Goal: Information Seeking & Learning: Learn about a topic

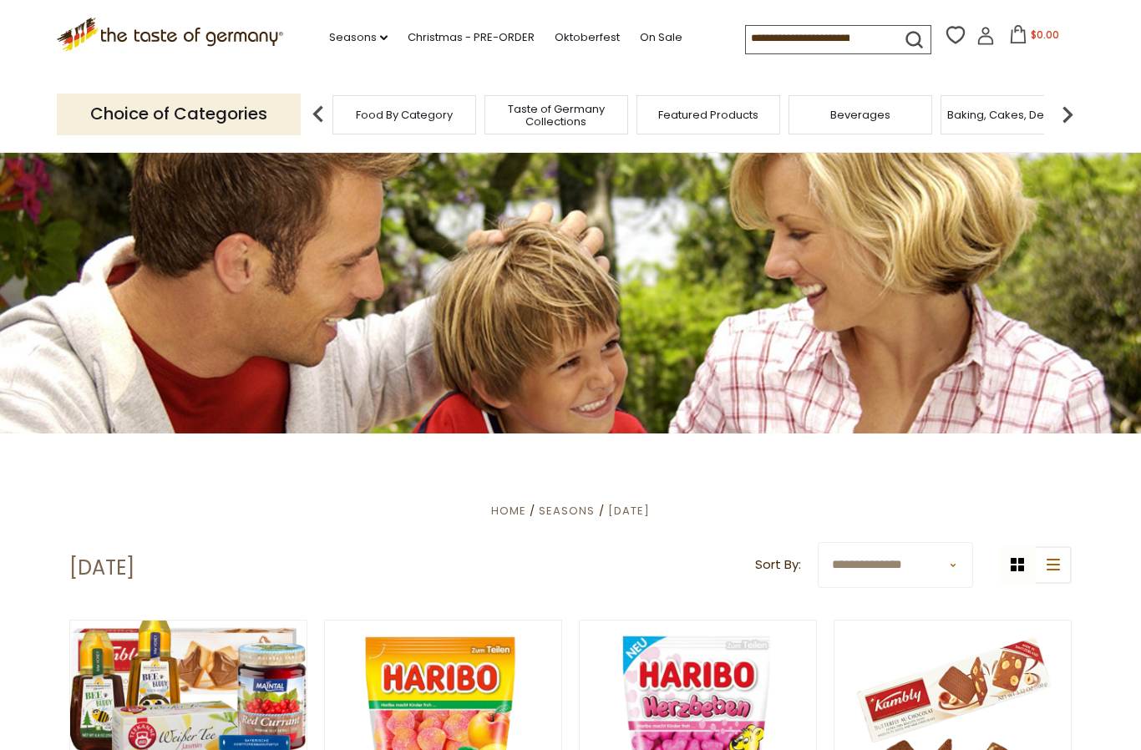
click at [306, 113] on img at bounding box center [318, 114] width 33 height 33
click at [1051, 115] on img at bounding box center [1067, 114] width 33 height 33
click at [1065, 117] on img at bounding box center [1067, 114] width 33 height 33
click at [306, 107] on img at bounding box center [318, 114] width 33 height 33
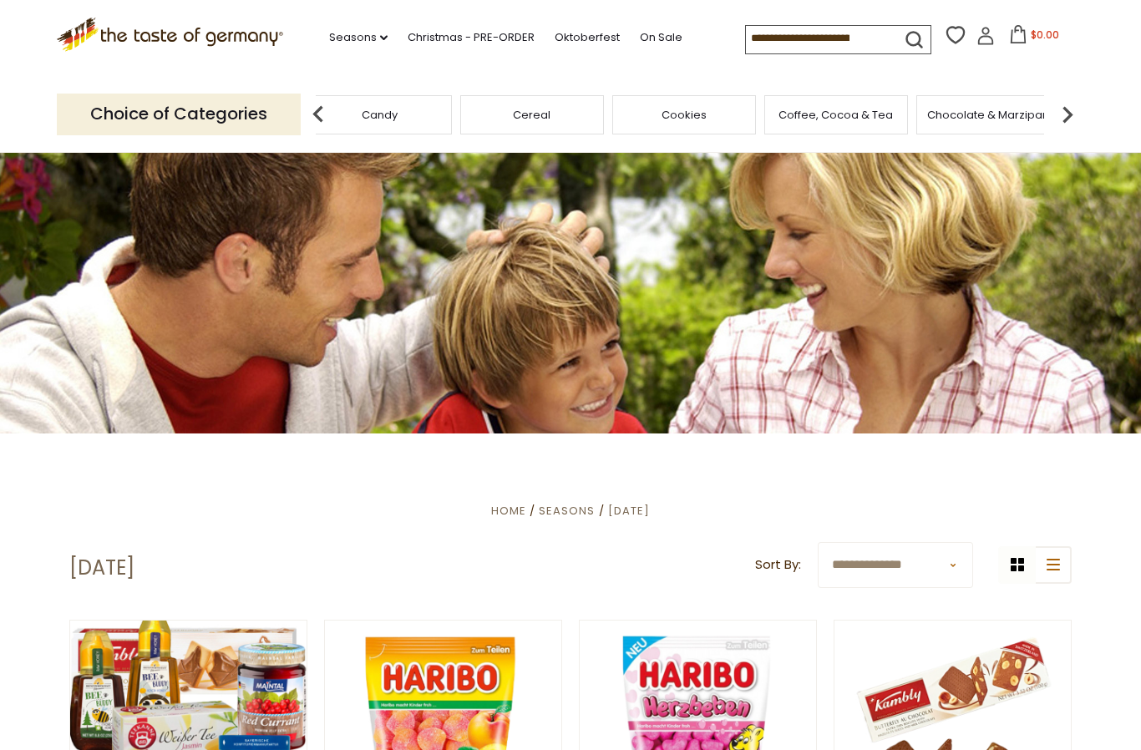
click at [321, 124] on img at bounding box center [318, 114] width 33 height 33
click at [323, 121] on img at bounding box center [318, 114] width 33 height 33
click at [300, 113] on div "Breads" at bounding box center [228, 114] width 144 height 39
click at [746, 33] on input at bounding box center [816, 37] width 141 height 23
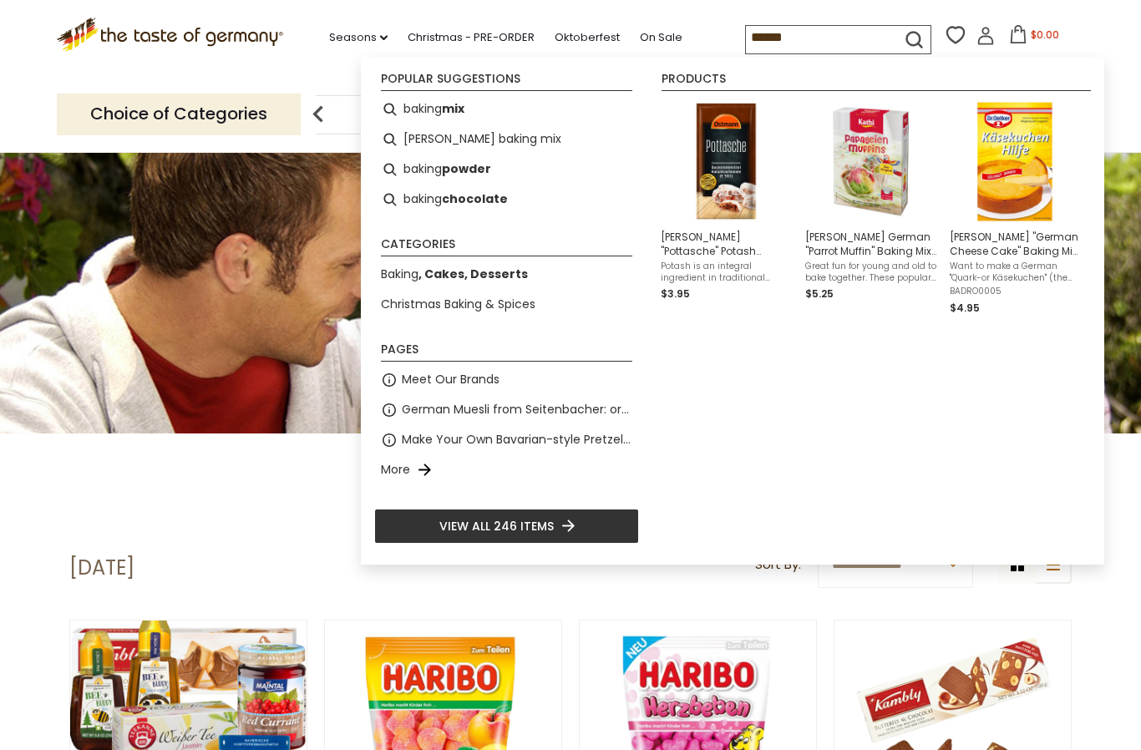
type input "******"
click at [903, 39] on icon "submit" at bounding box center [914, 39] width 23 height 23
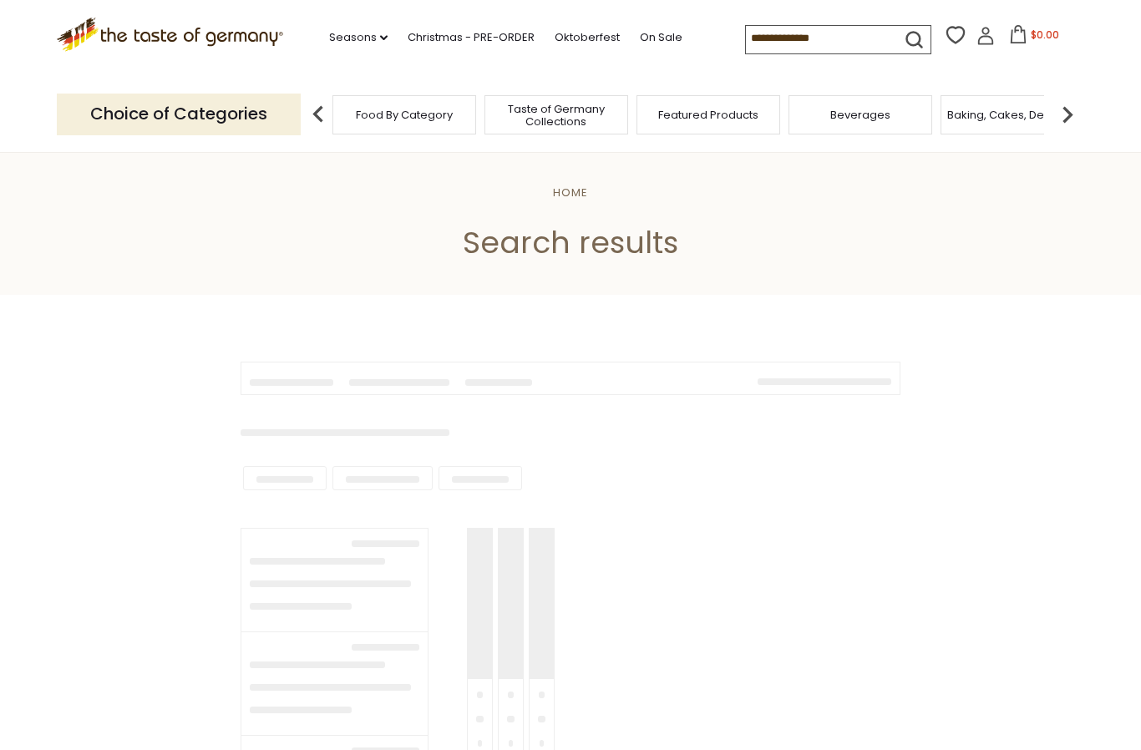
type input "******"
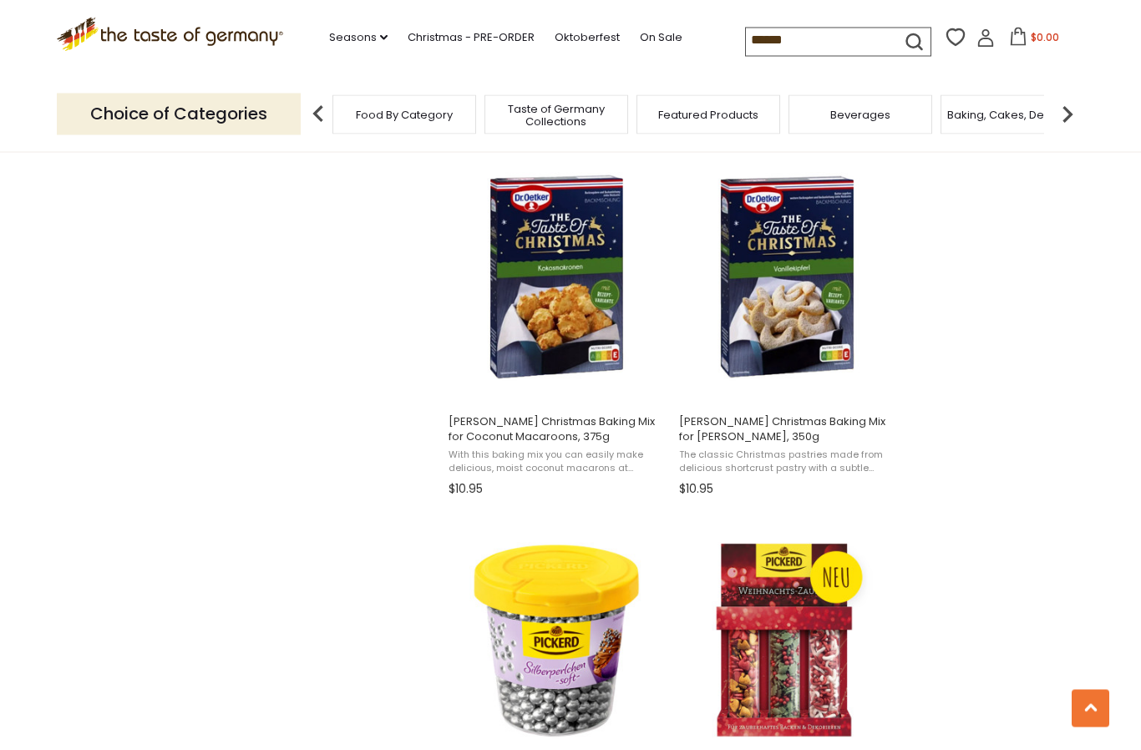
scroll to position [1771, 0]
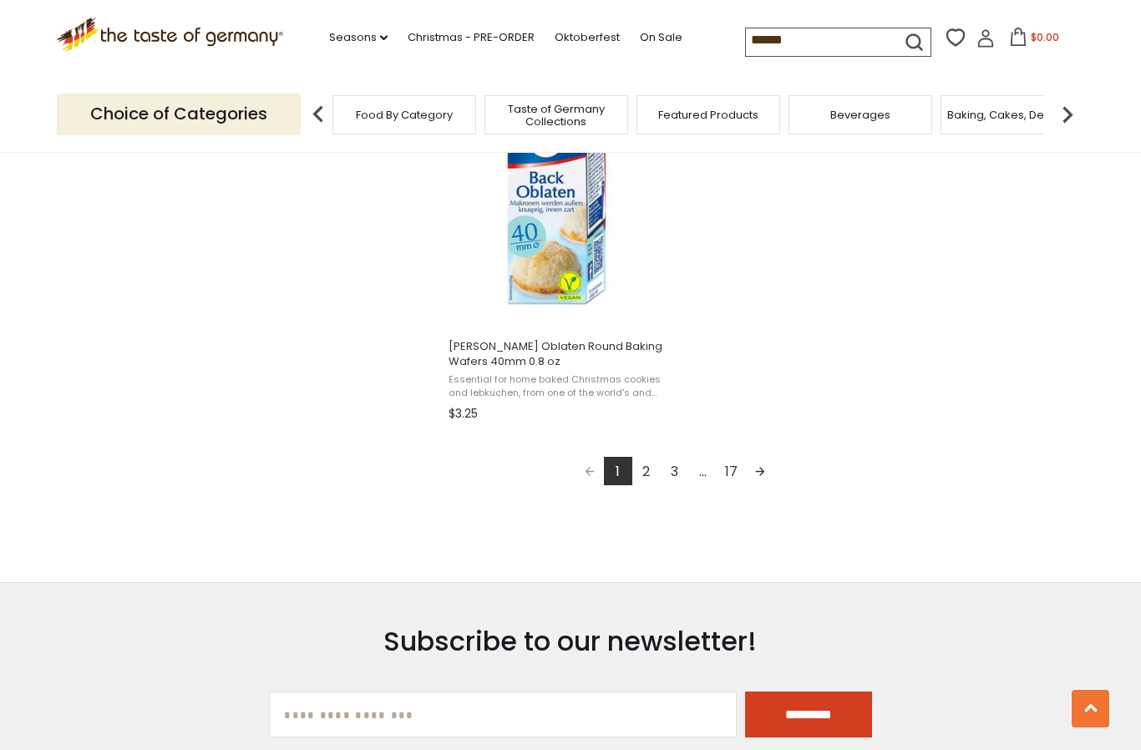
click at [646, 471] on link "2" at bounding box center [647, 471] width 28 height 28
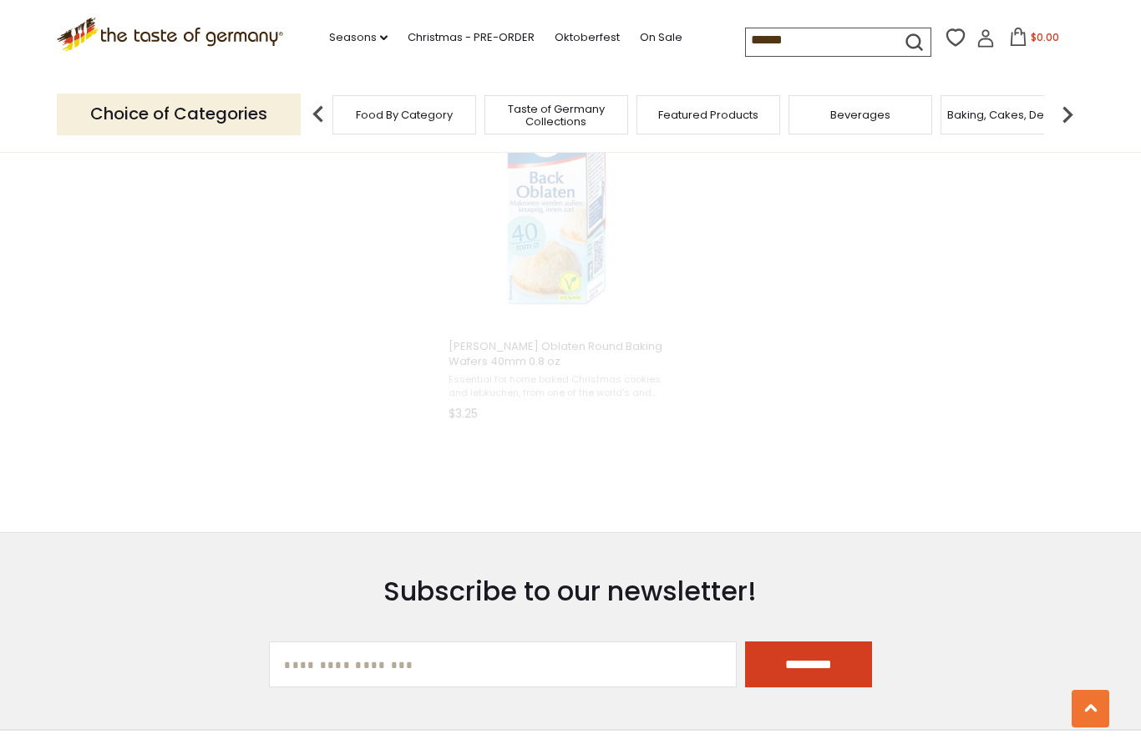
scroll to position [2361, 0]
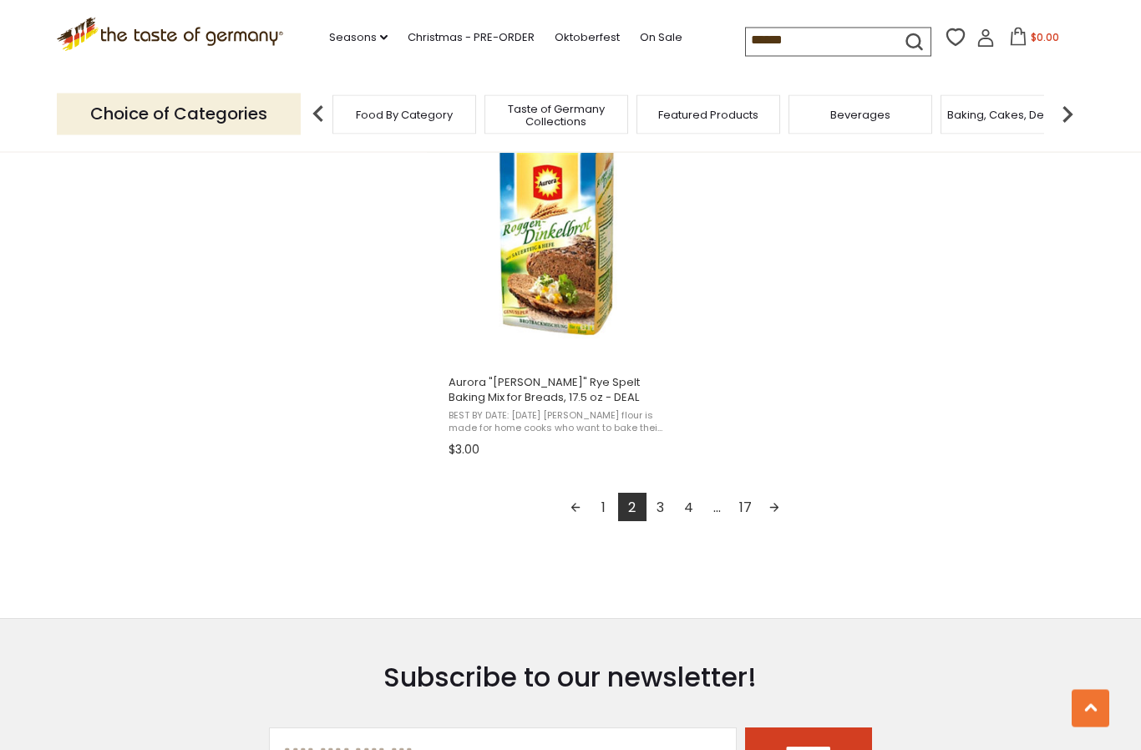
scroll to position [2861, 0]
click at [664, 506] on link "3" at bounding box center [661, 506] width 28 height 28
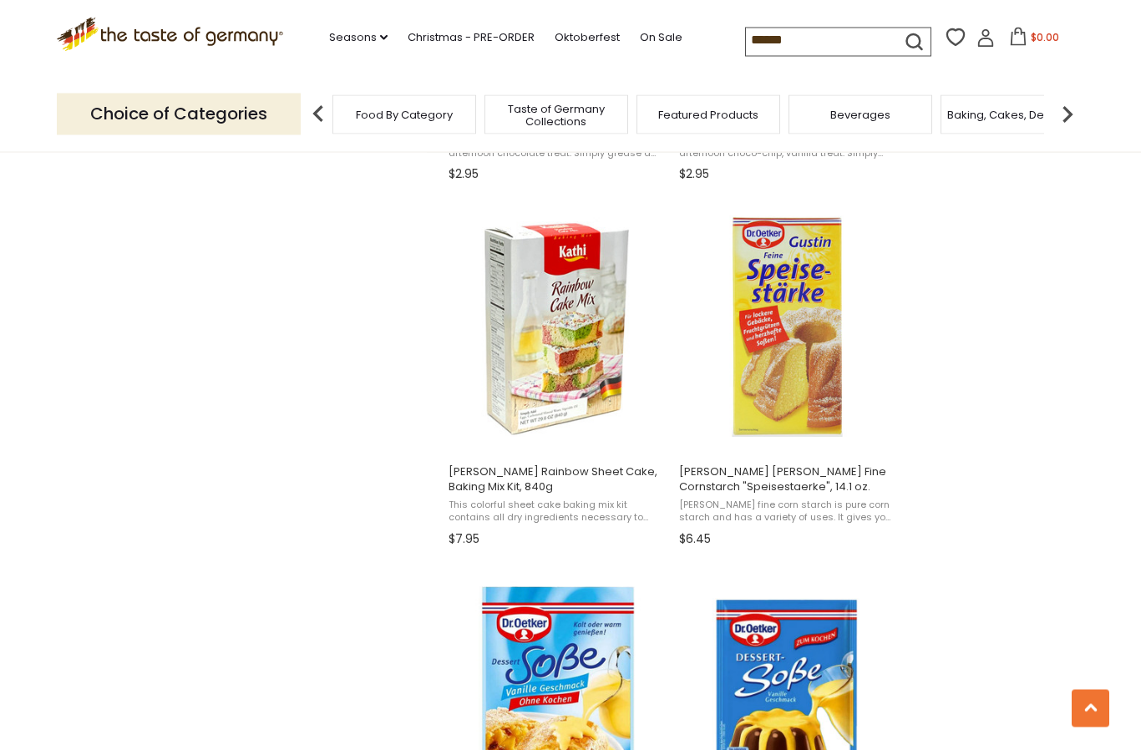
scroll to position [1362, 0]
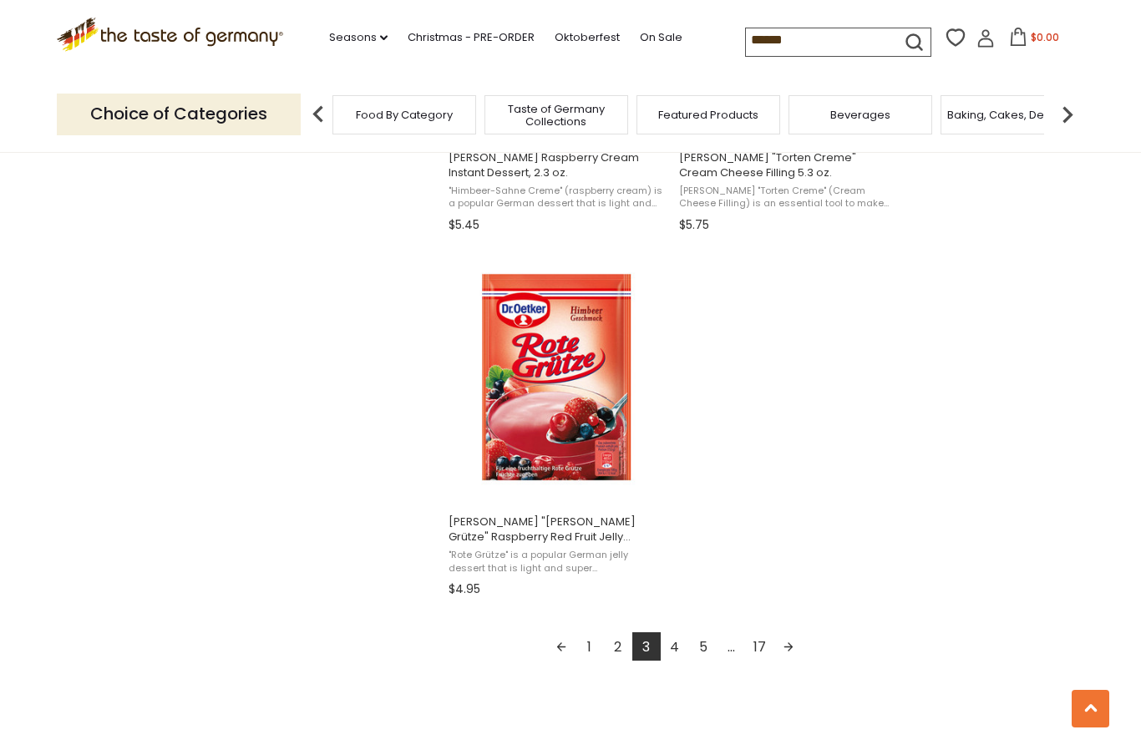
click at [676, 650] on link "4" at bounding box center [675, 647] width 28 height 28
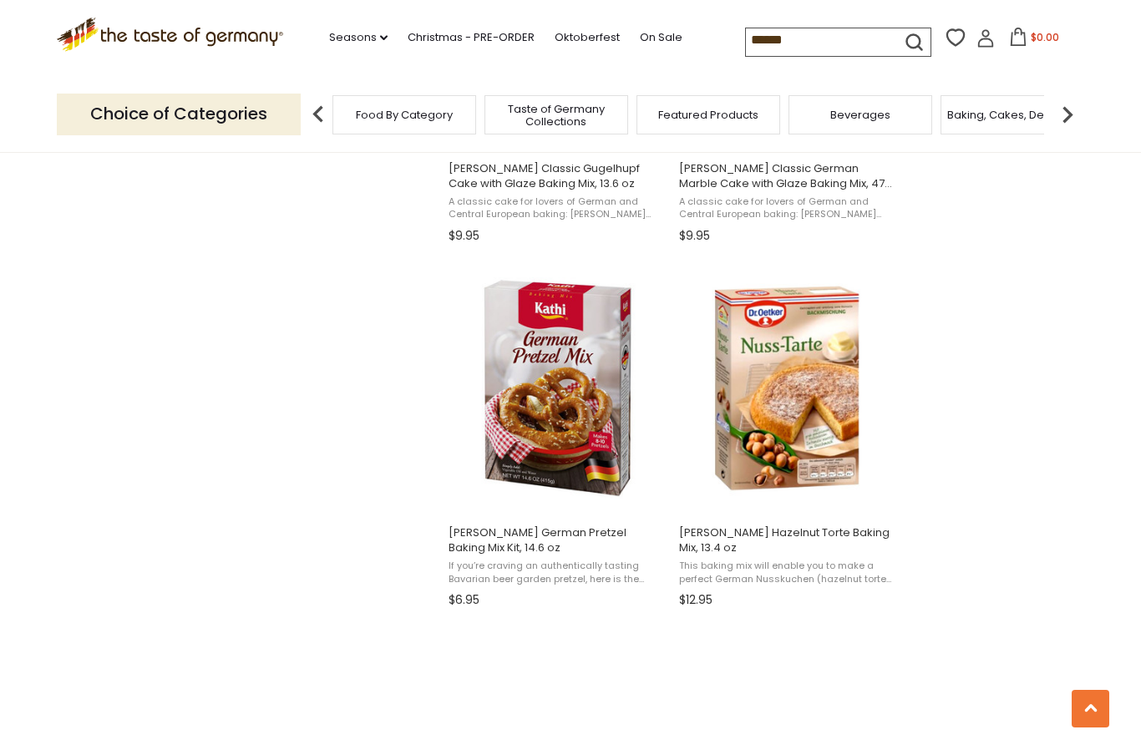
scroll to position [1657, 0]
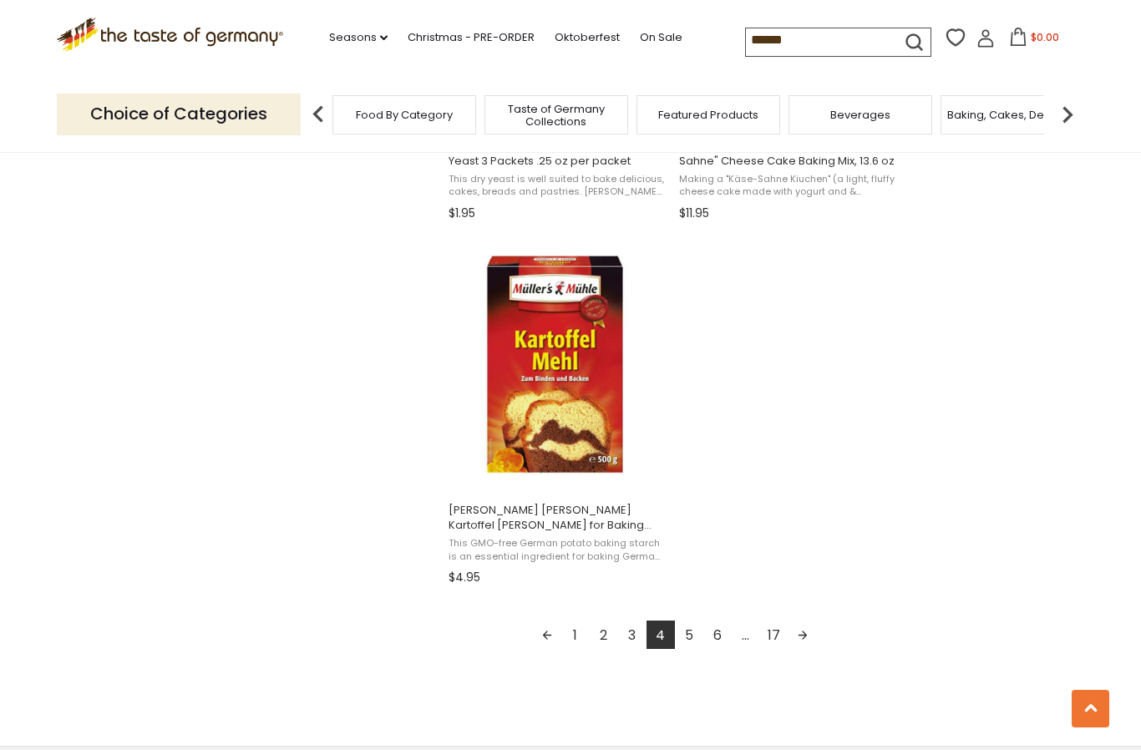
click at [690, 622] on link "5" at bounding box center [689, 635] width 28 height 28
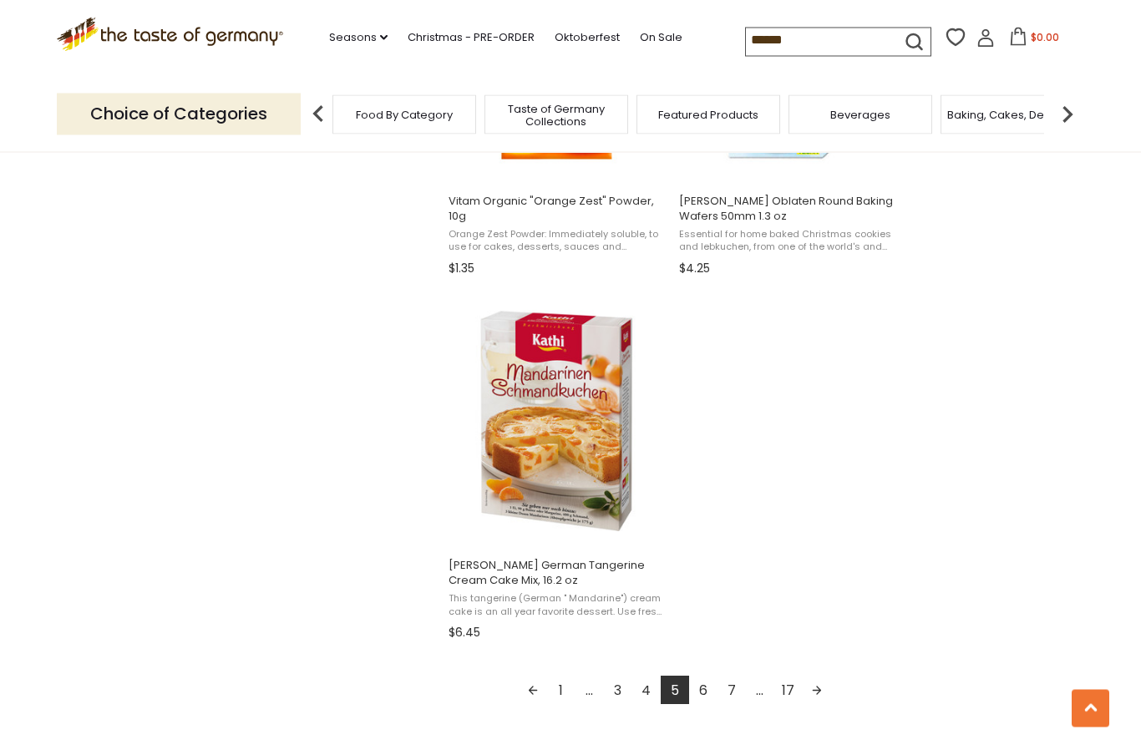
scroll to position [2720, 0]
click at [702, 679] on link "6" at bounding box center [703, 690] width 28 height 28
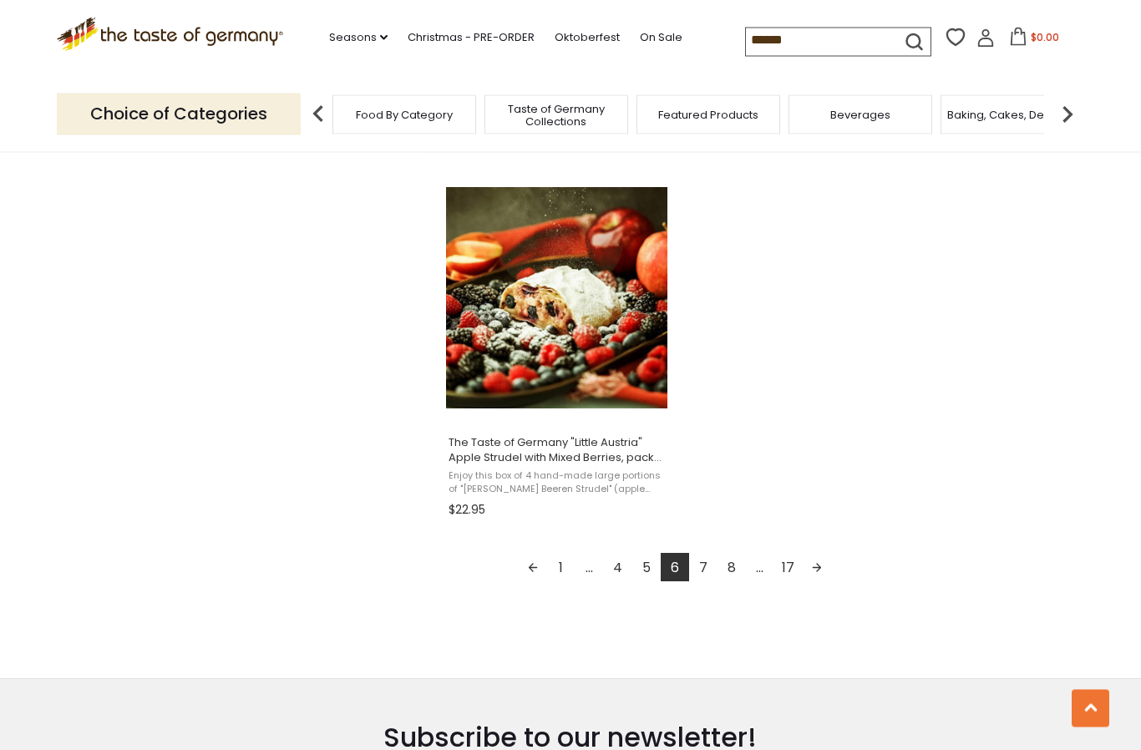
scroll to position [2851, 0]
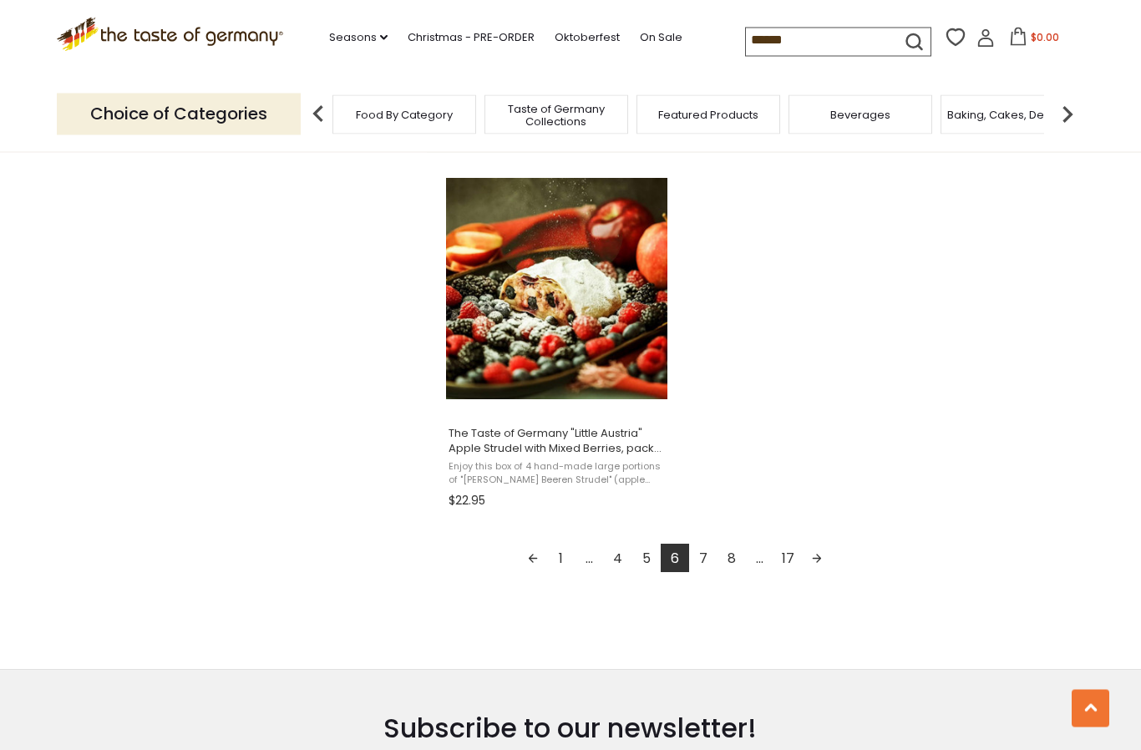
click at [705, 565] on link "7" at bounding box center [703, 559] width 28 height 28
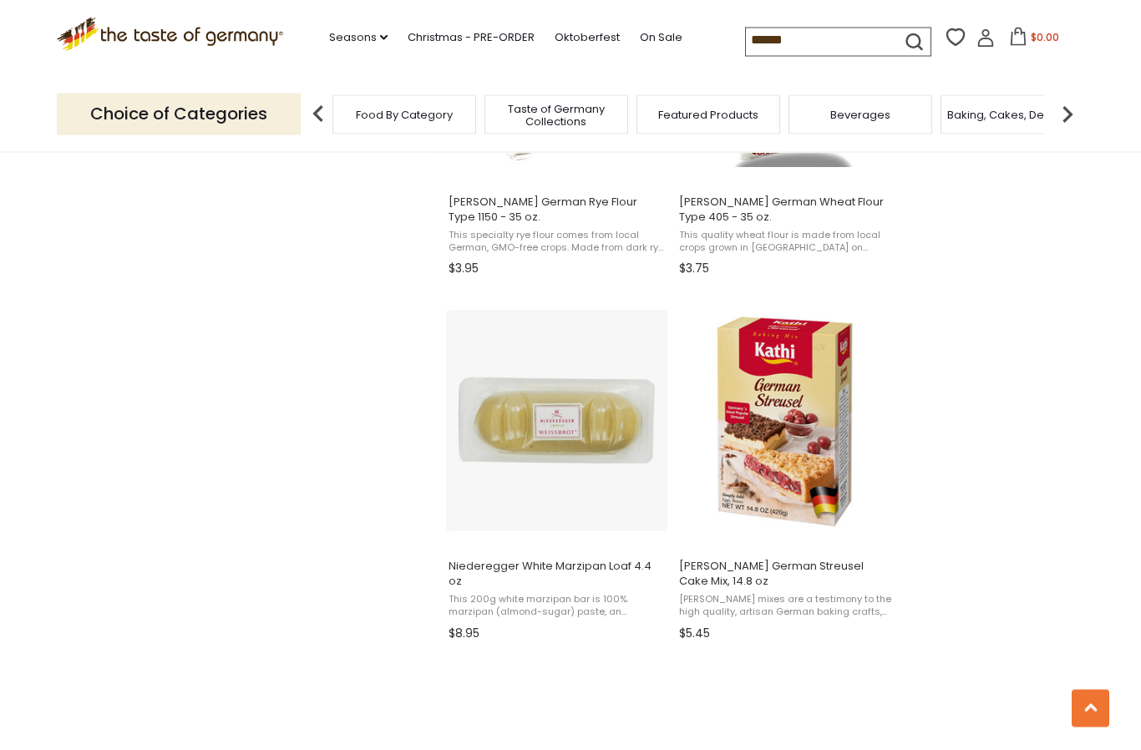
scroll to position [2356, 0]
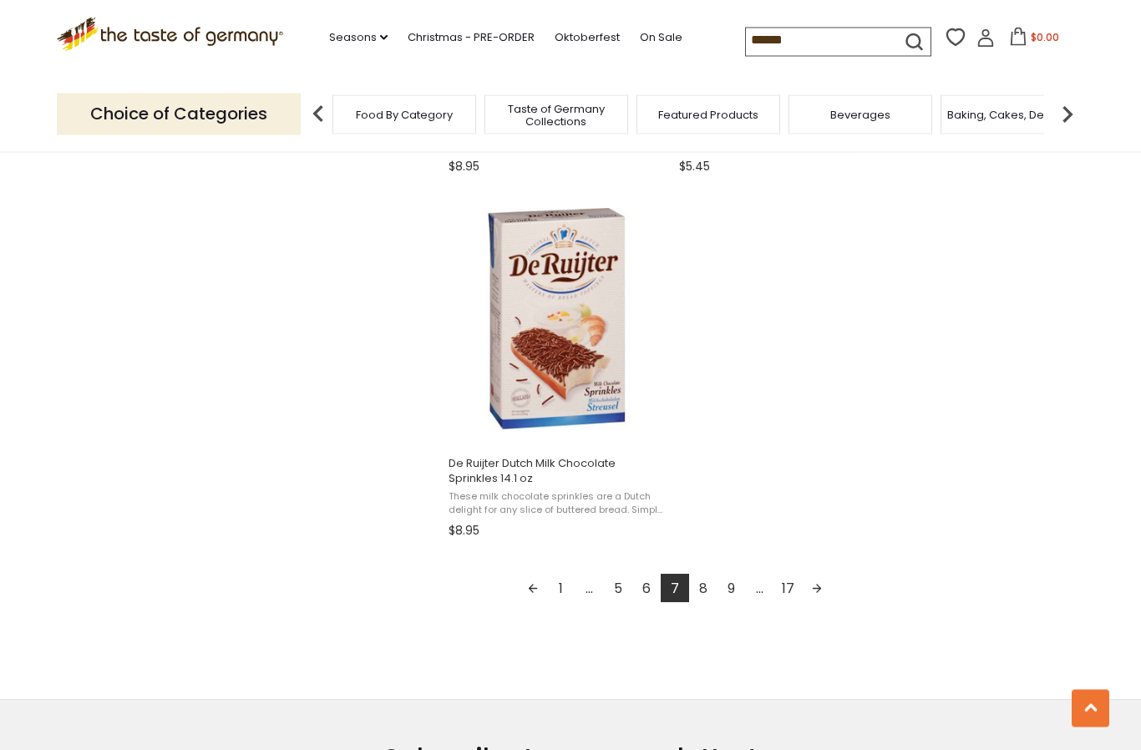
click at [704, 575] on link "8" at bounding box center [703, 589] width 28 height 28
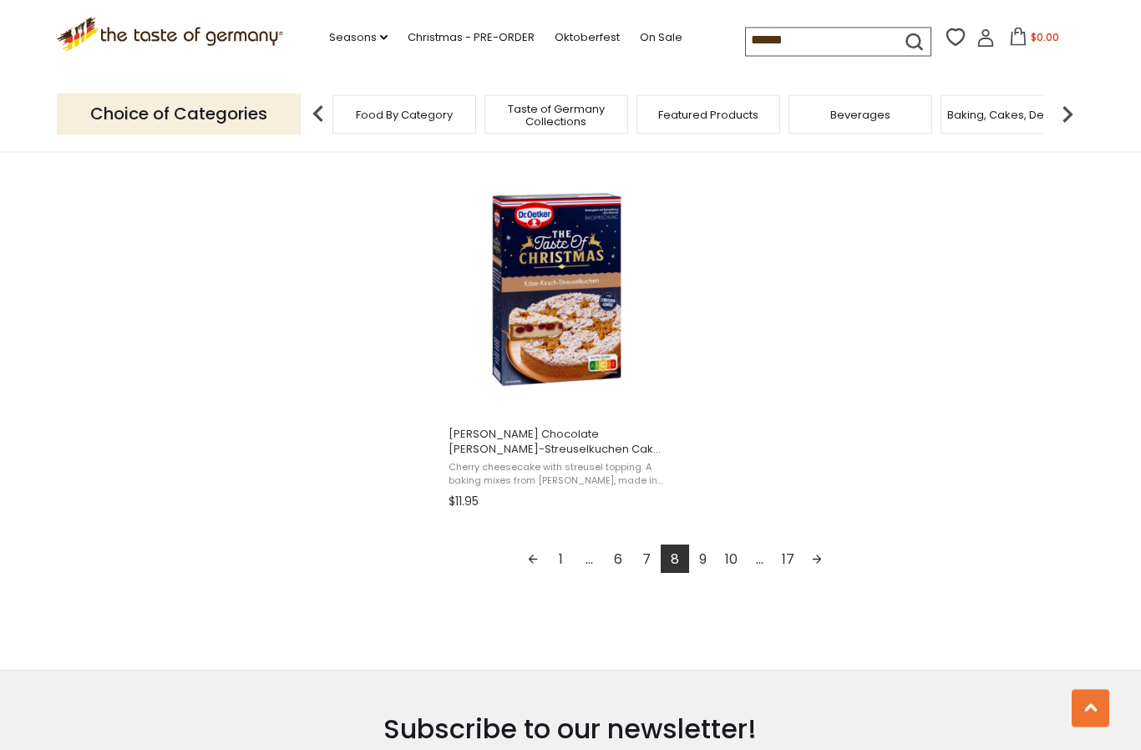
scroll to position [2851, 0]
click at [704, 563] on link "9" at bounding box center [703, 559] width 28 height 28
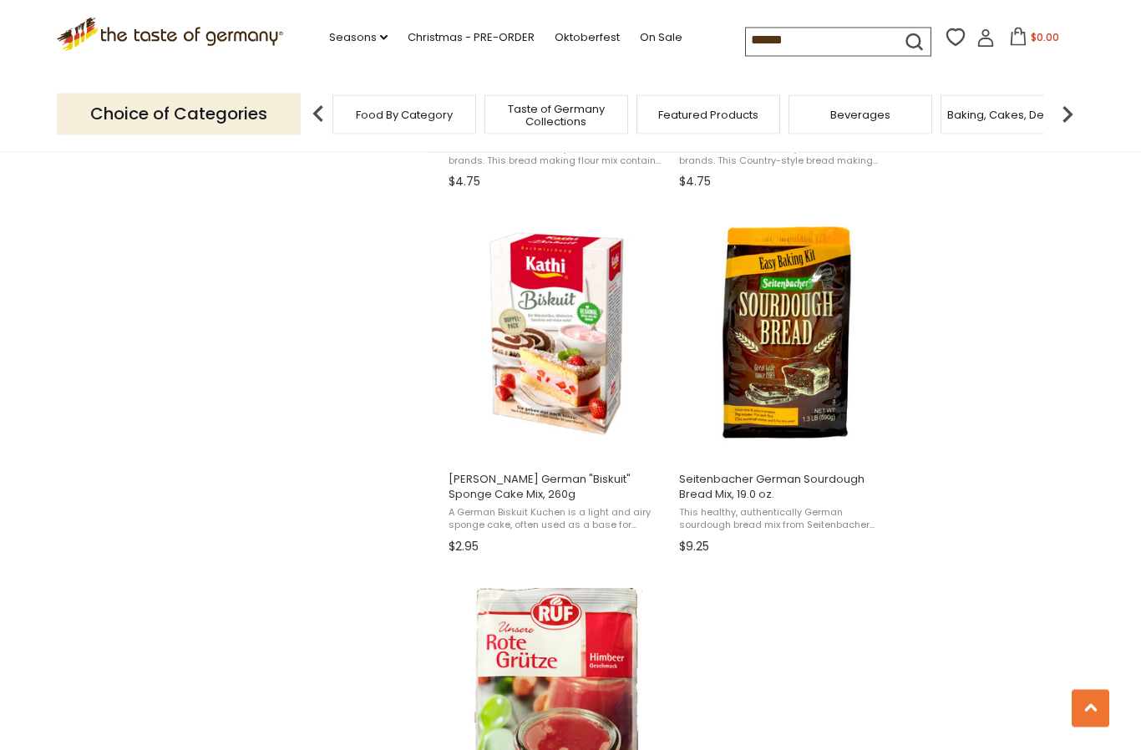
scroll to position [2443, 0]
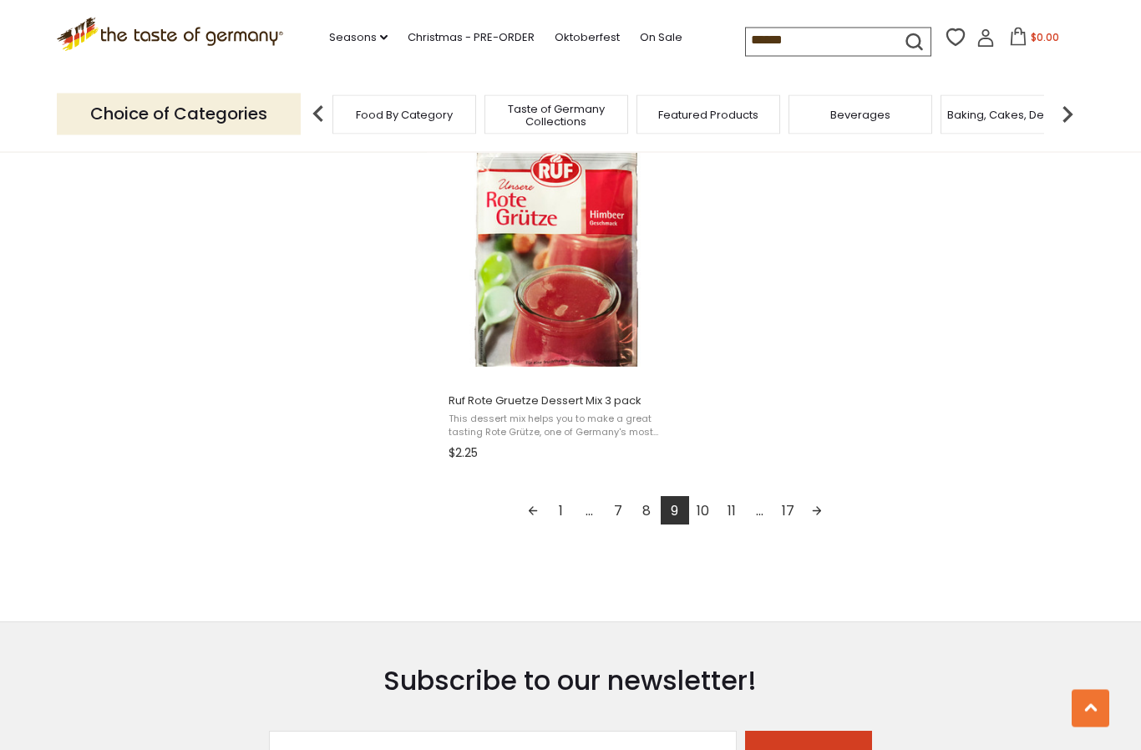
click at [705, 518] on link "10" at bounding box center [703, 511] width 28 height 28
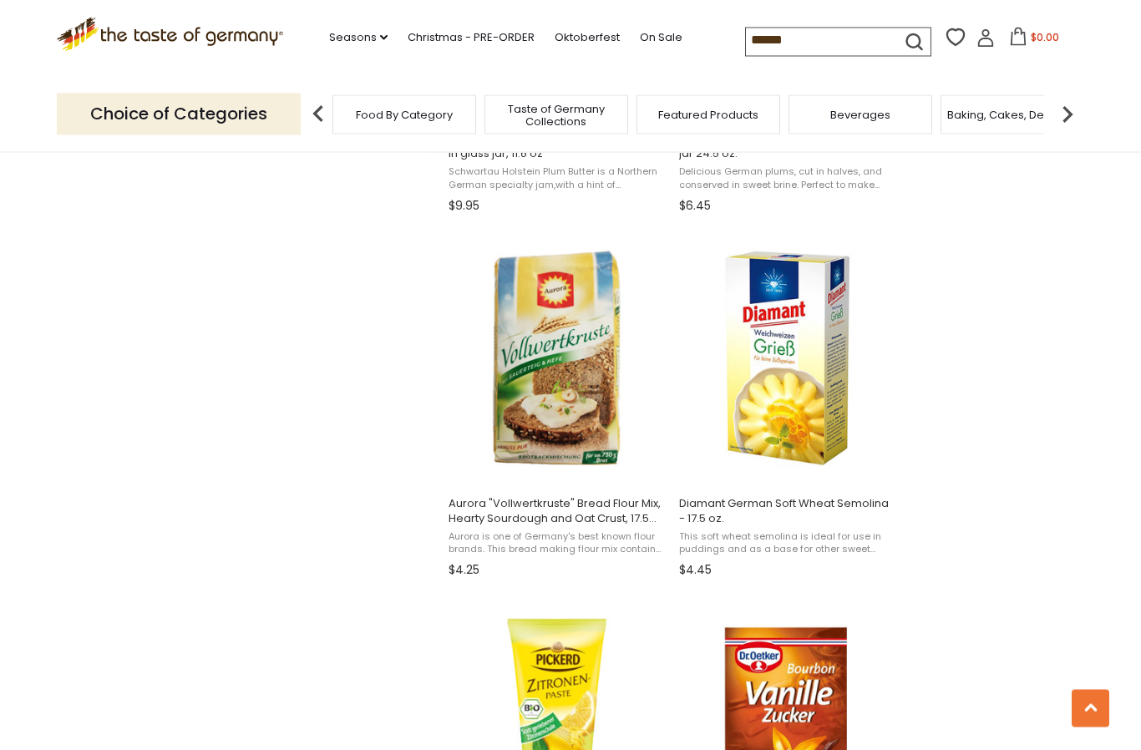
scroll to position [2054, 0]
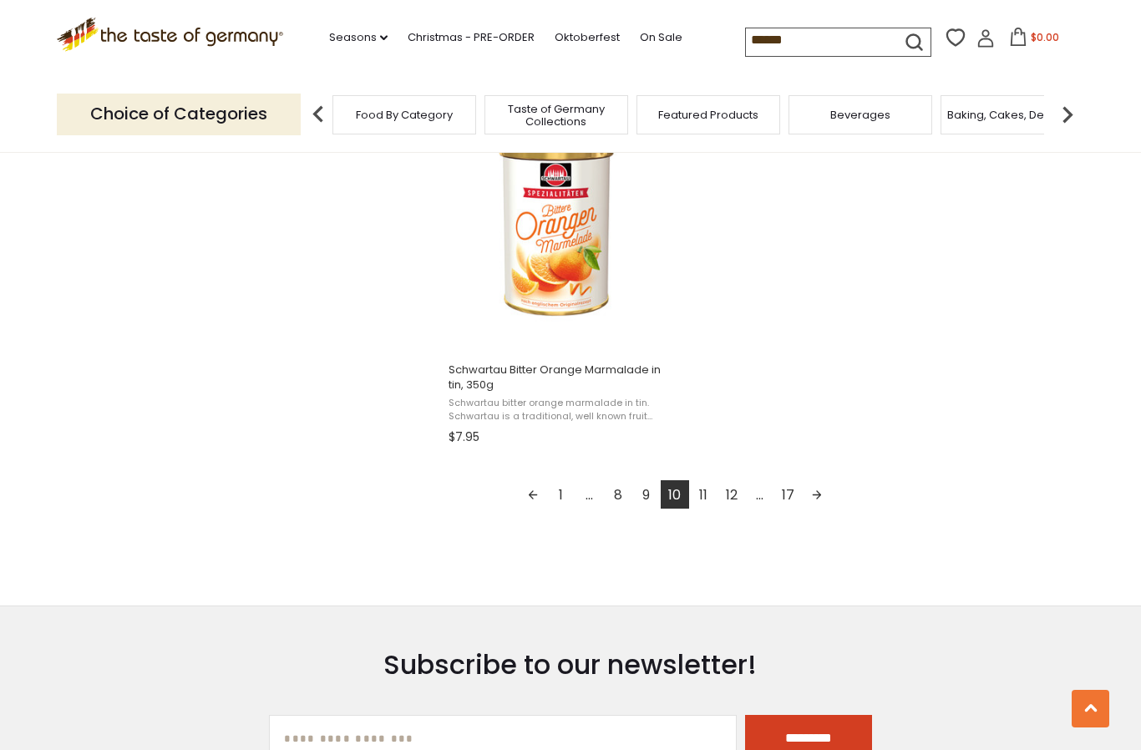
click at [699, 498] on link "11" at bounding box center [703, 494] width 28 height 28
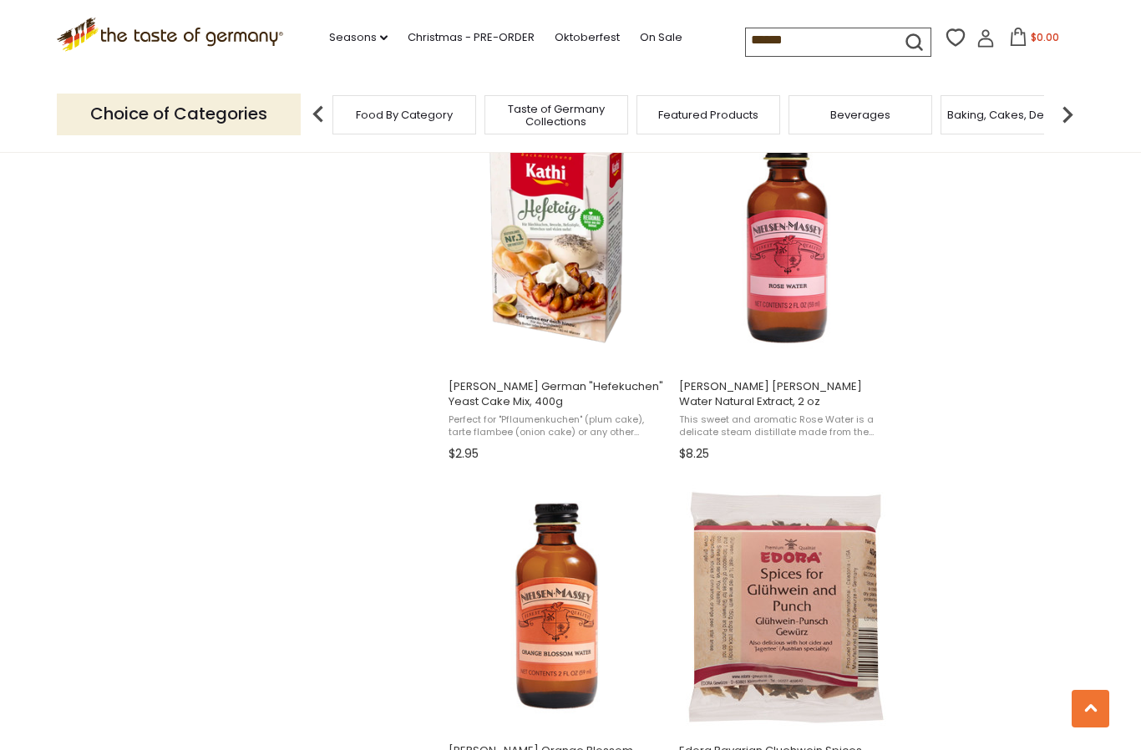
scroll to position [1440, 0]
click at [483, 399] on span "Kathi German "Hefekuchen" Yeast Cake Mix, 400g" at bounding box center [557, 395] width 216 height 30
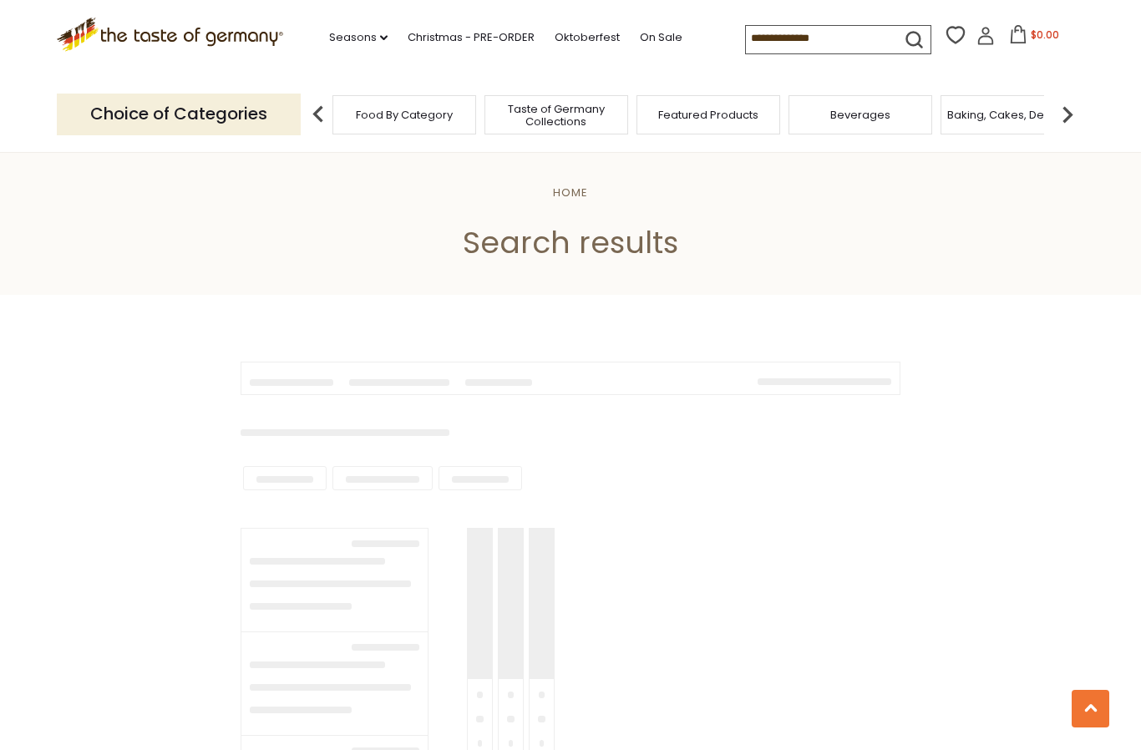
type input "******"
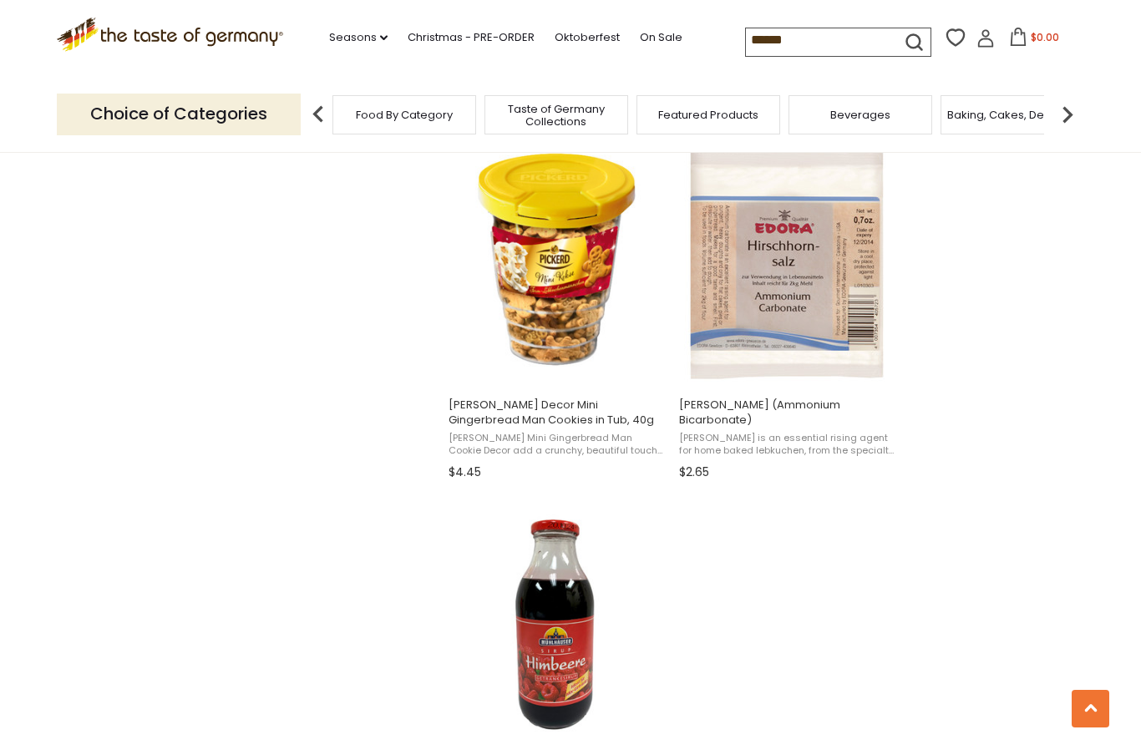
scroll to position [2515, 0]
click at [783, 313] on img "Edora Hirschhornsalz (Ammonium Bicarbonate)" at bounding box center [787, 260] width 206 height 251
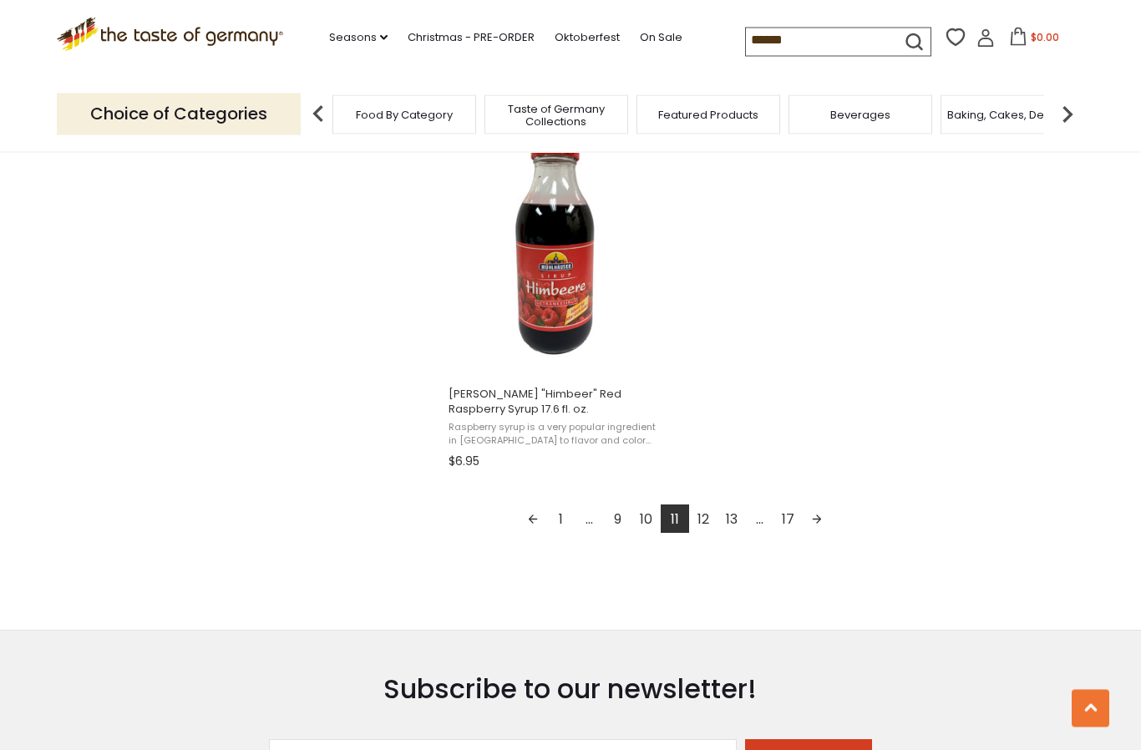
scroll to position [2892, 0]
click at [710, 522] on link "12" at bounding box center [703, 518] width 28 height 28
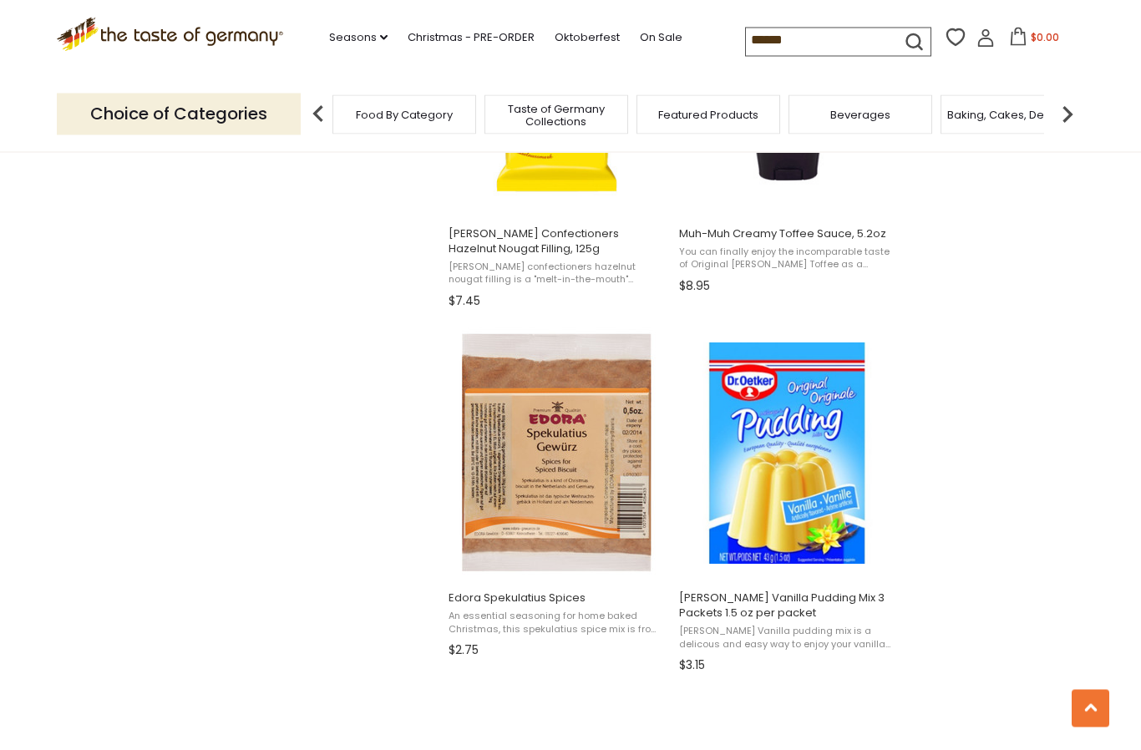
scroll to position [1594, 0]
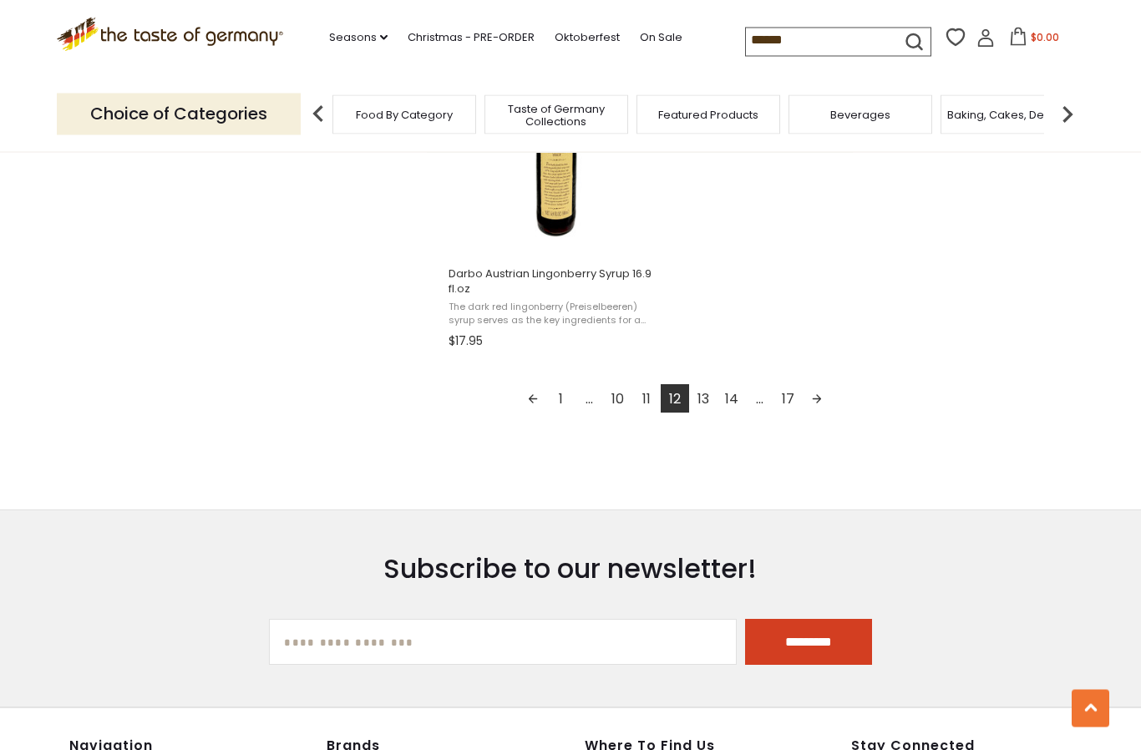
click at [699, 408] on link "13" at bounding box center [703, 399] width 28 height 28
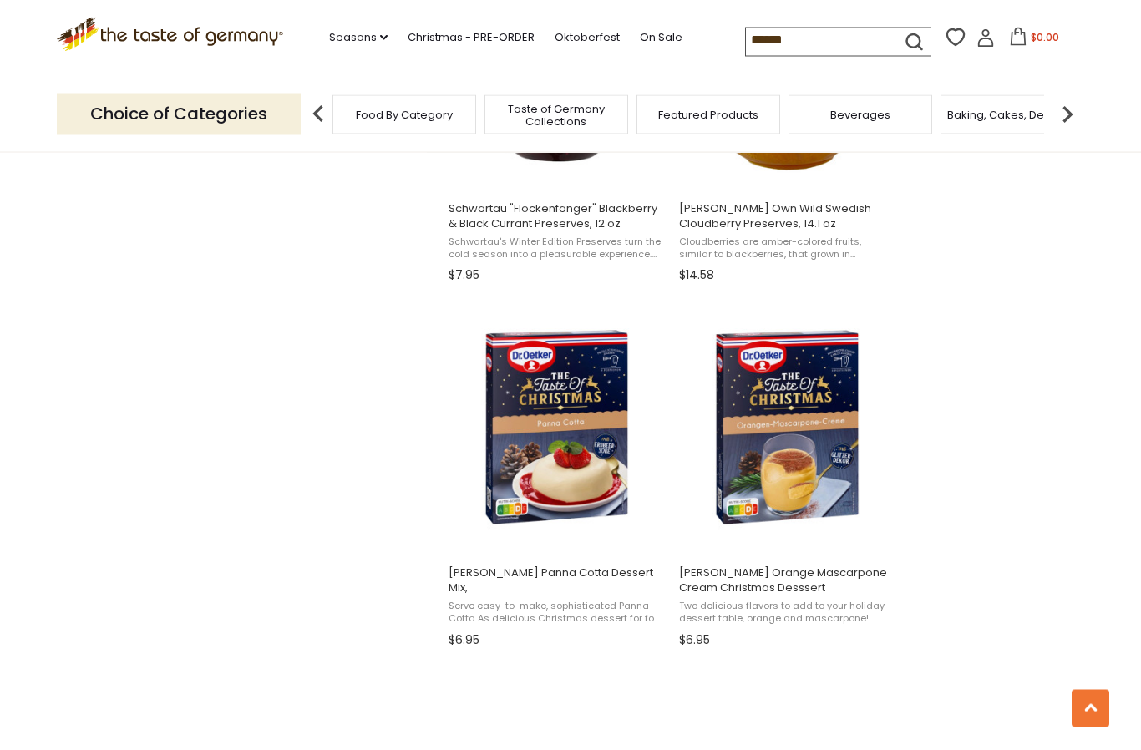
scroll to position [2348, 0]
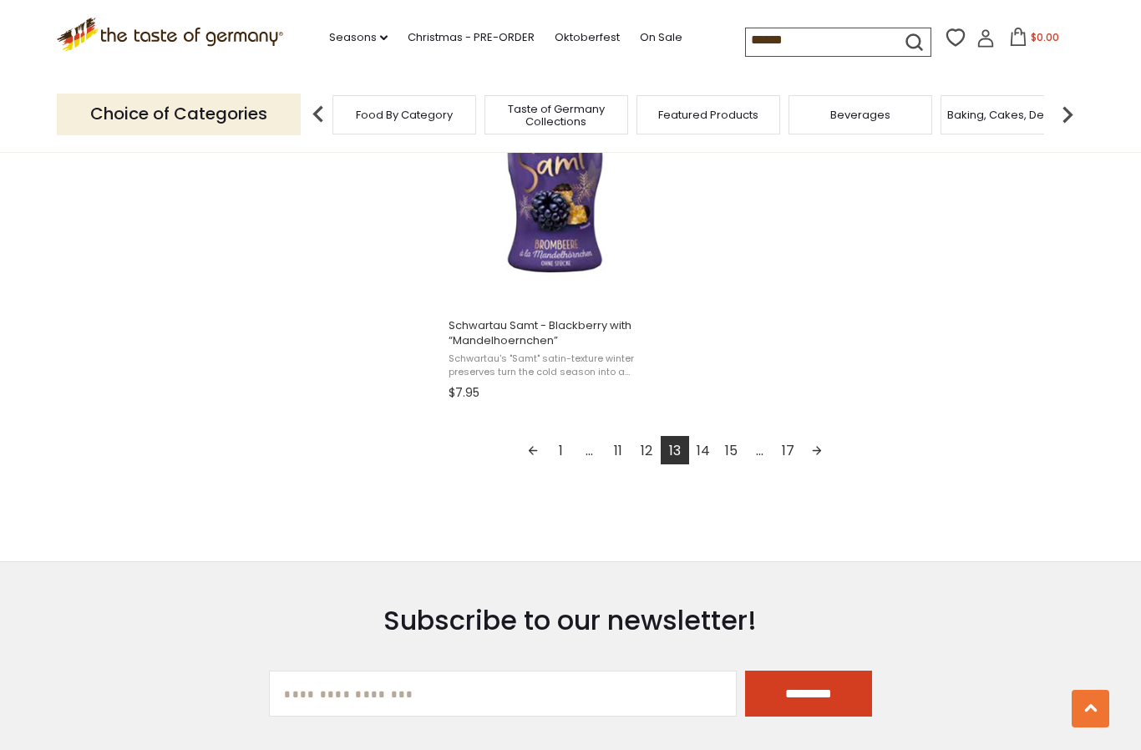
click at [705, 450] on link "14" at bounding box center [703, 450] width 28 height 28
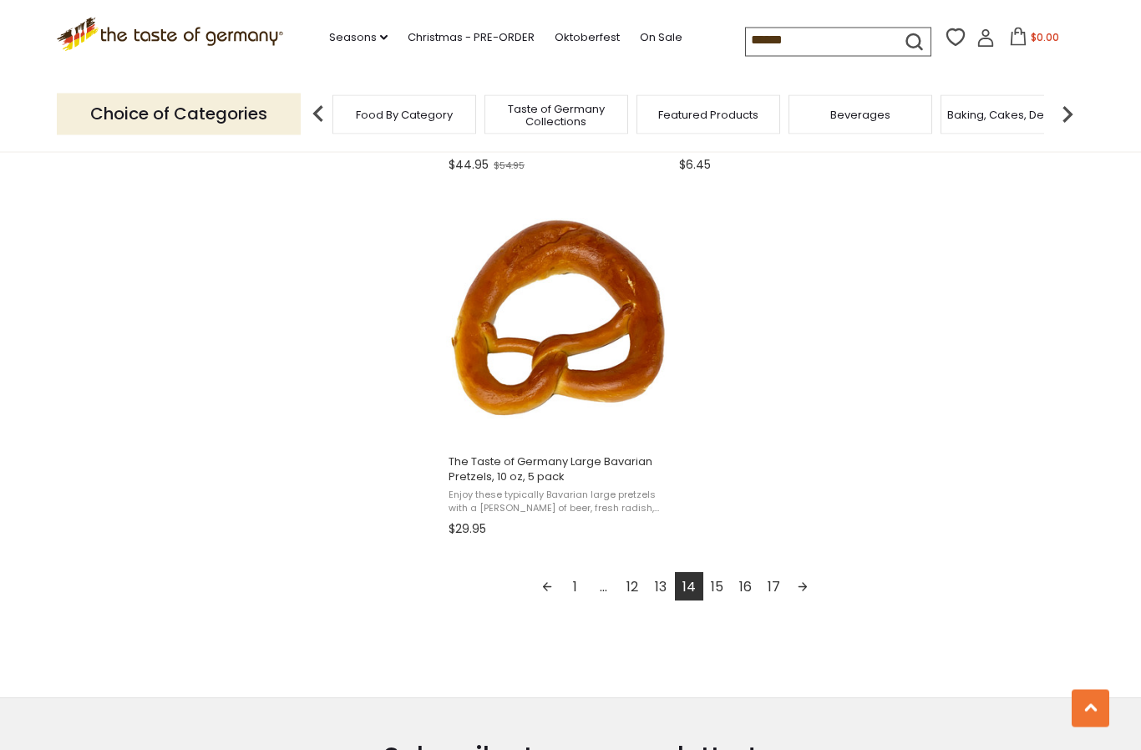
scroll to position [2902, 0]
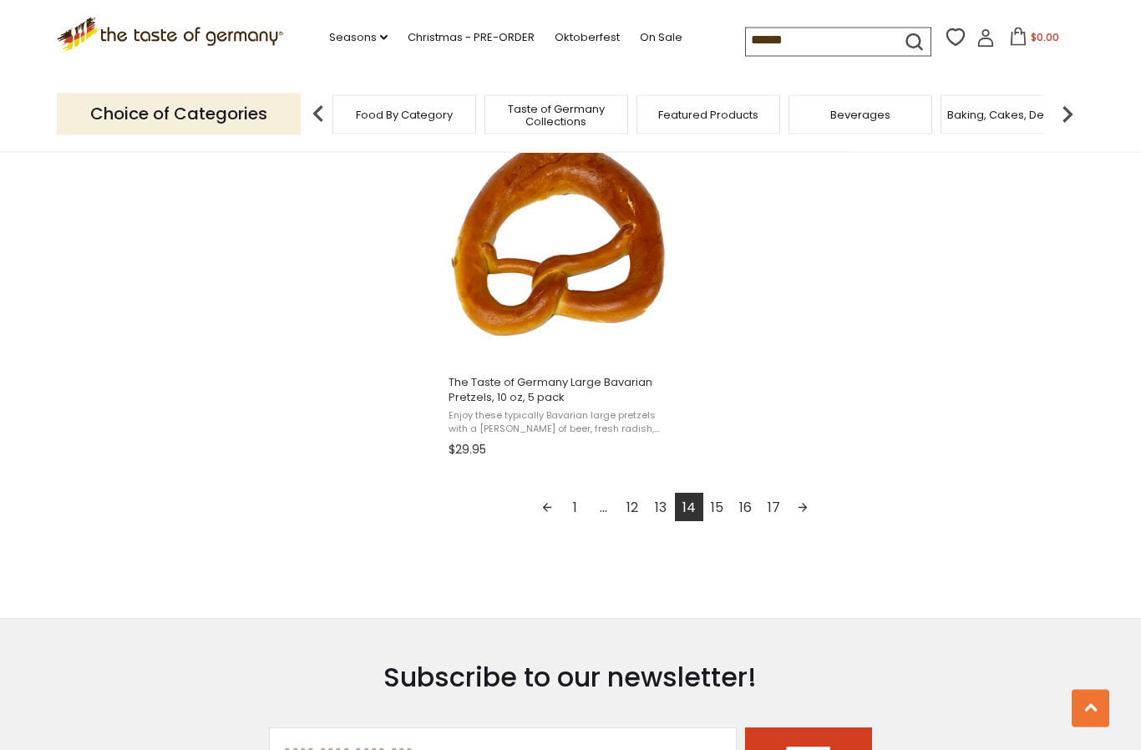
click at [712, 507] on link "15" at bounding box center [718, 508] width 28 height 28
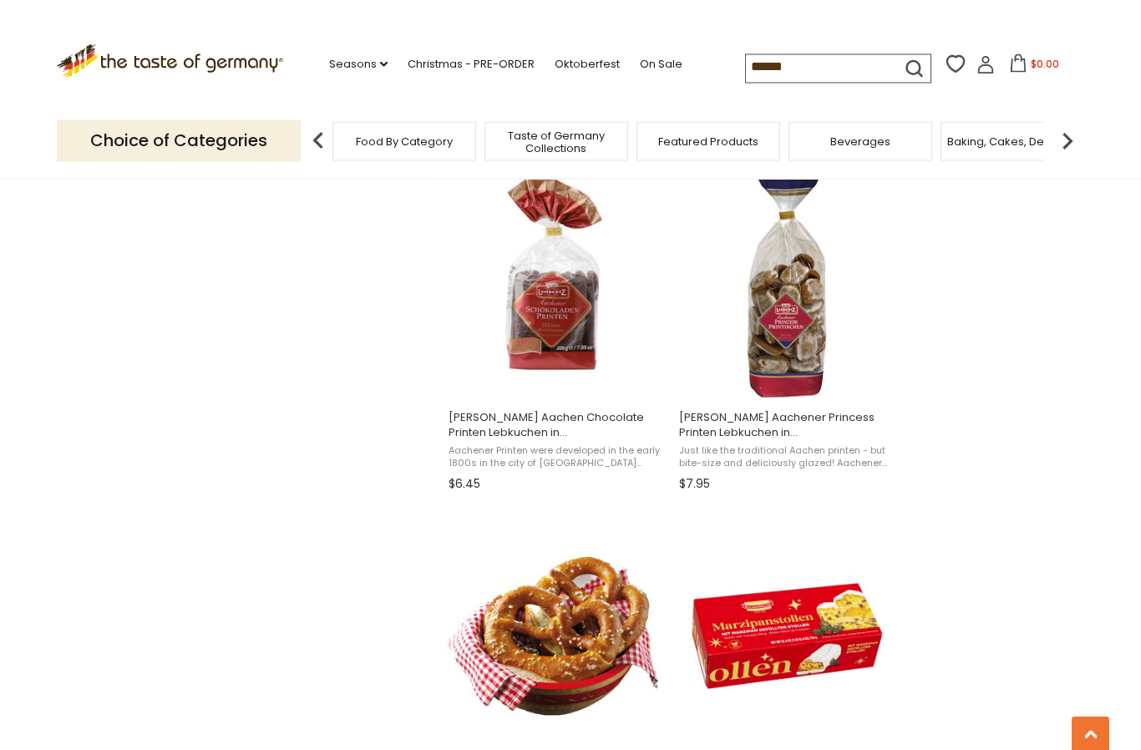
scroll to position [2174, 0]
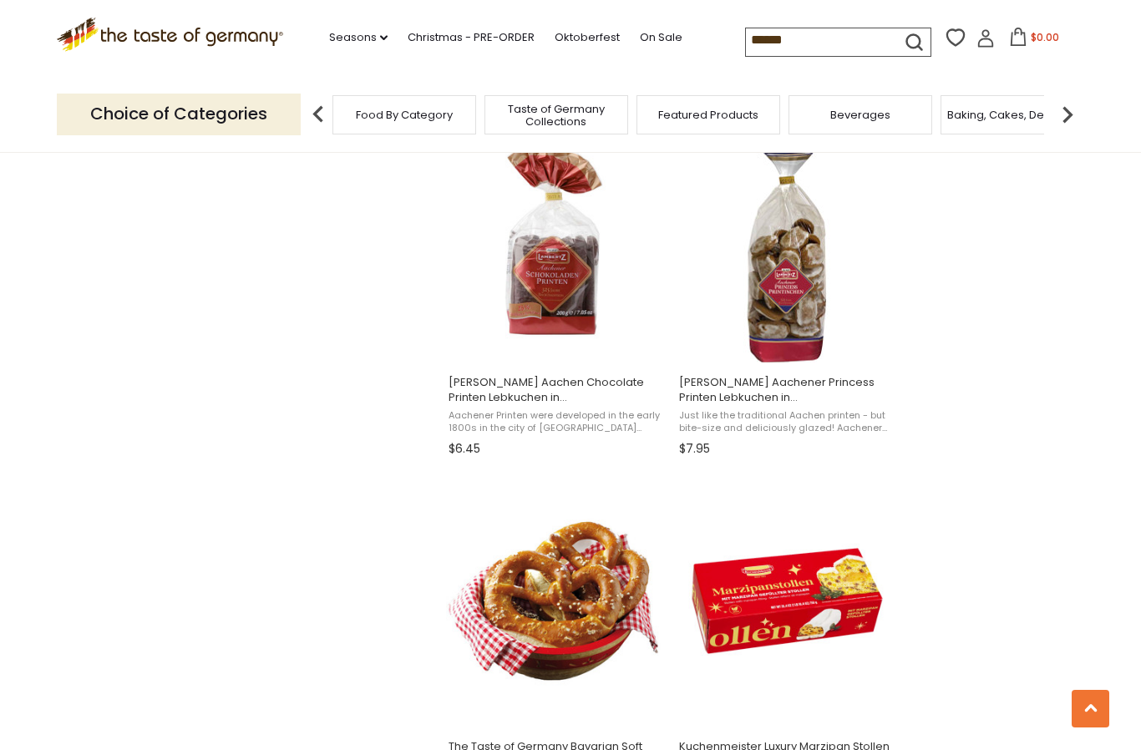
click at [521, 291] on img "Lambertz Aachen Chocolate Printen Lebkuchen in Bag" at bounding box center [556, 236] width 221 height 221
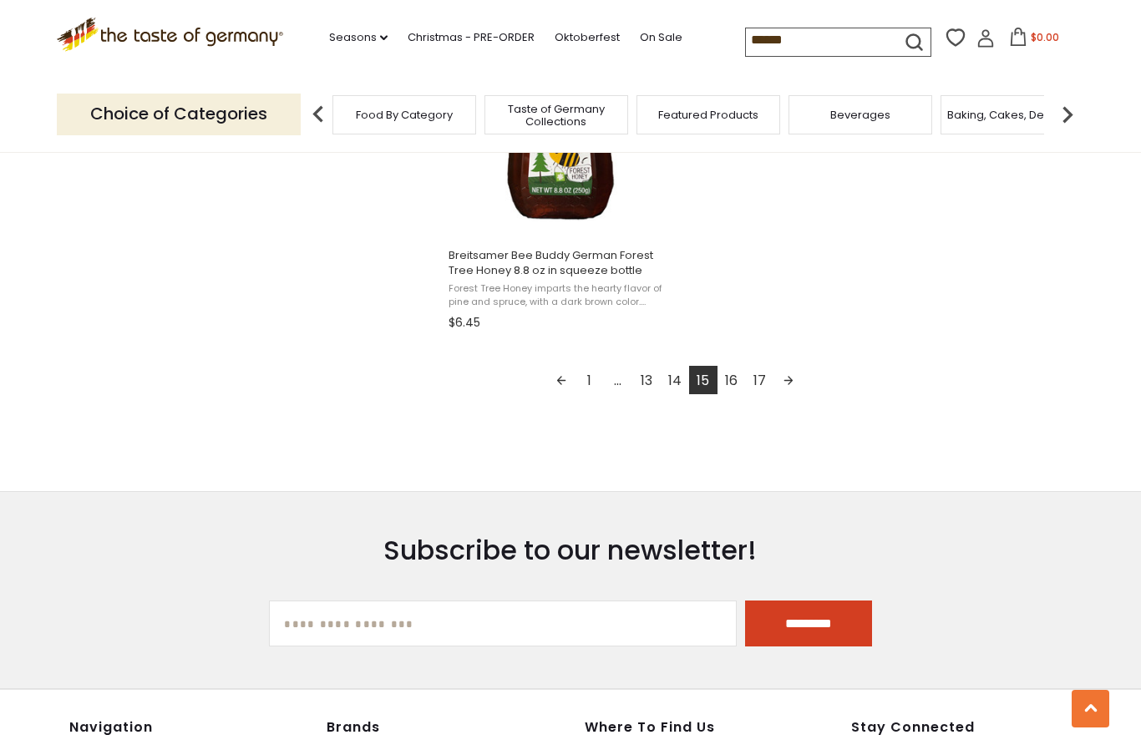
click at [725, 394] on link "16" at bounding box center [732, 380] width 28 height 28
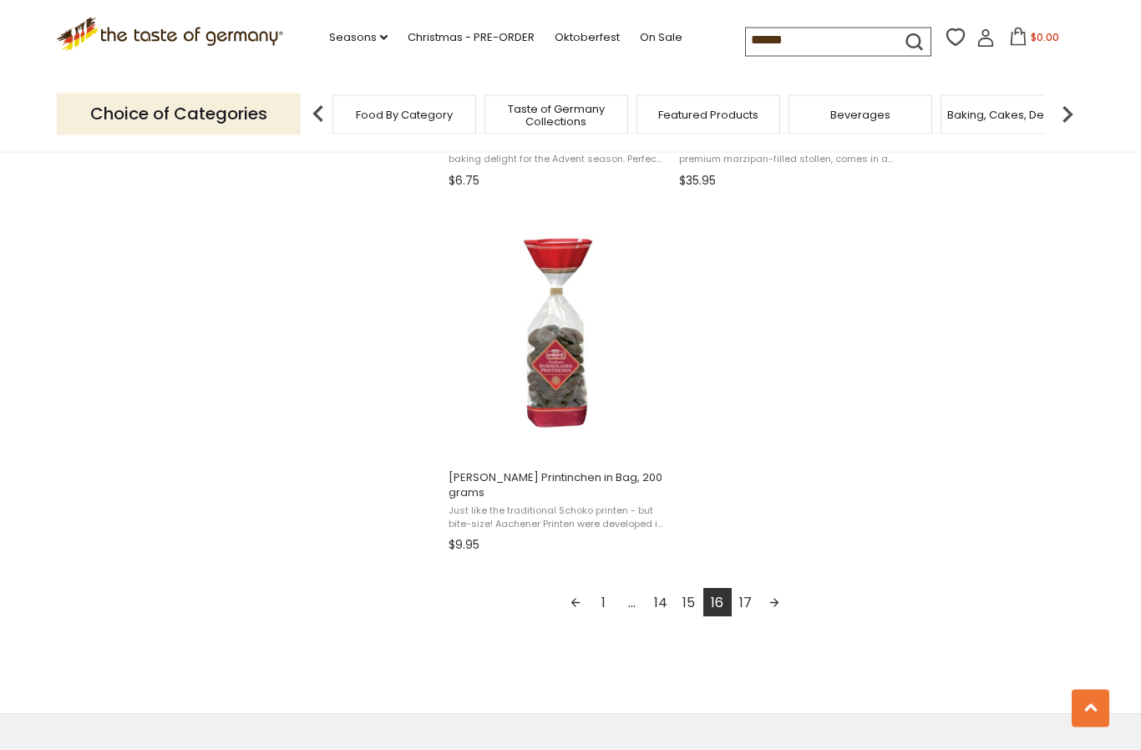
scroll to position [2835, 0]
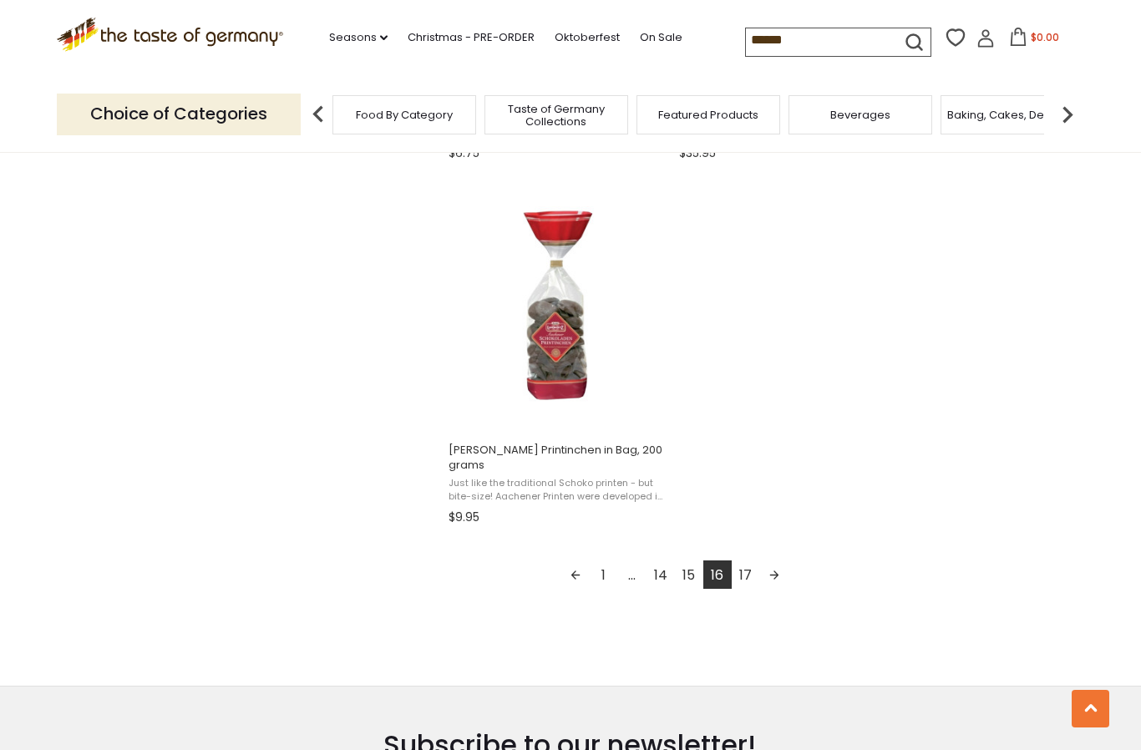
click at [744, 585] on link "17" at bounding box center [746, 575] width 28 height 28
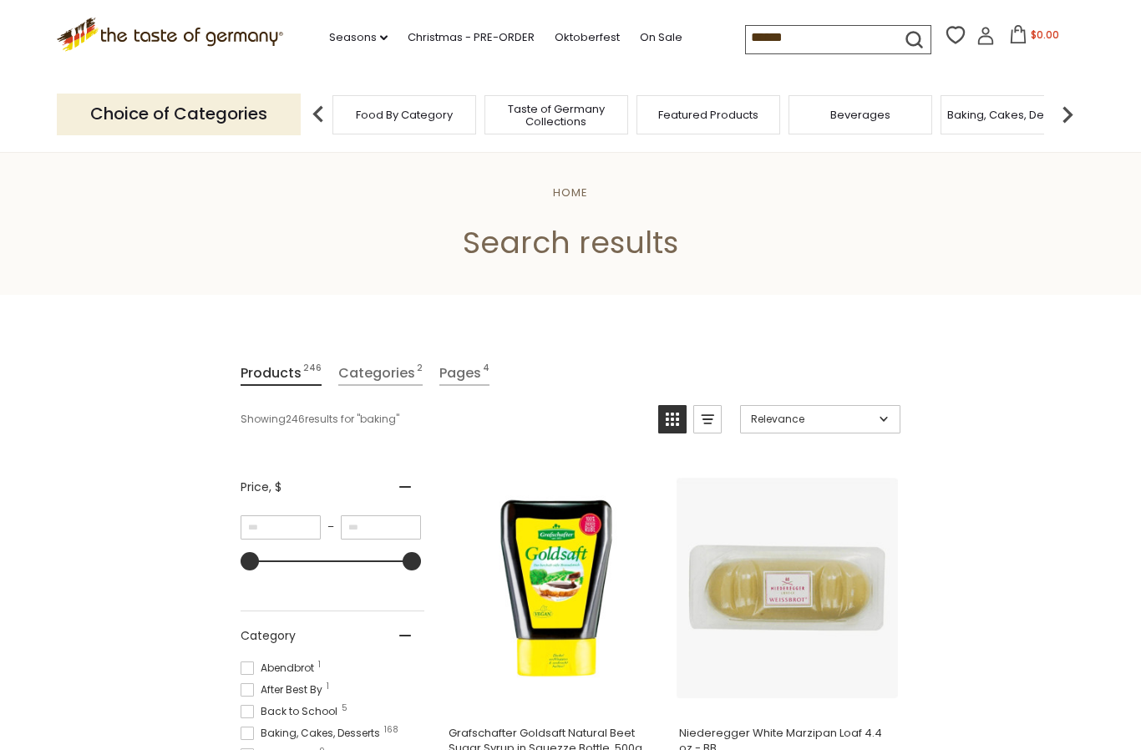
click at [746, 27] on input "******" at bounding box center [816, 37] width 141 height 23
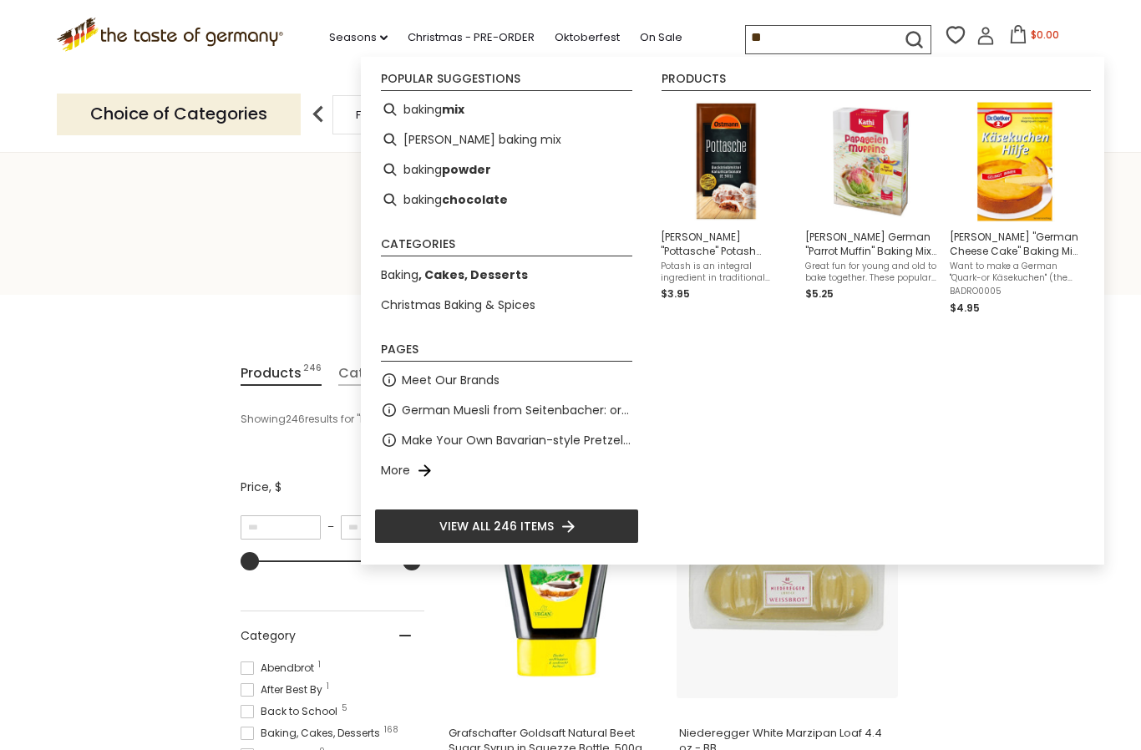
type input "*"
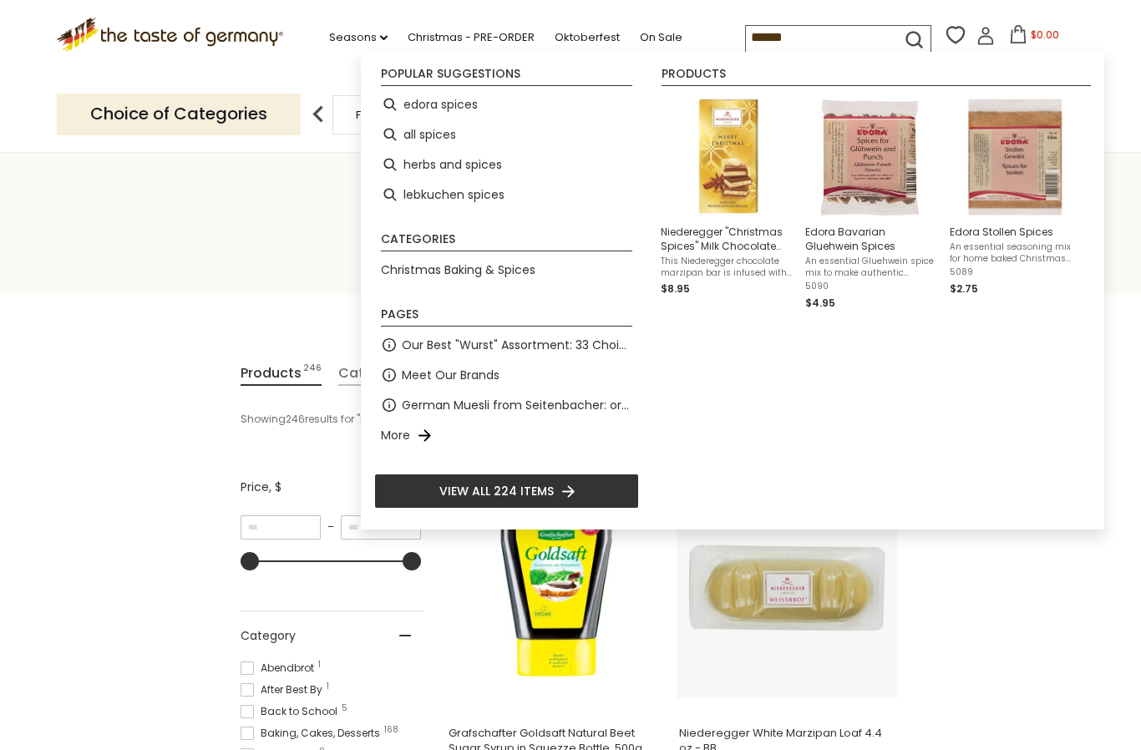
type input "******"
click at [903, 33] on icon "submit" at bounding box center [914, 39] width 23 height 23
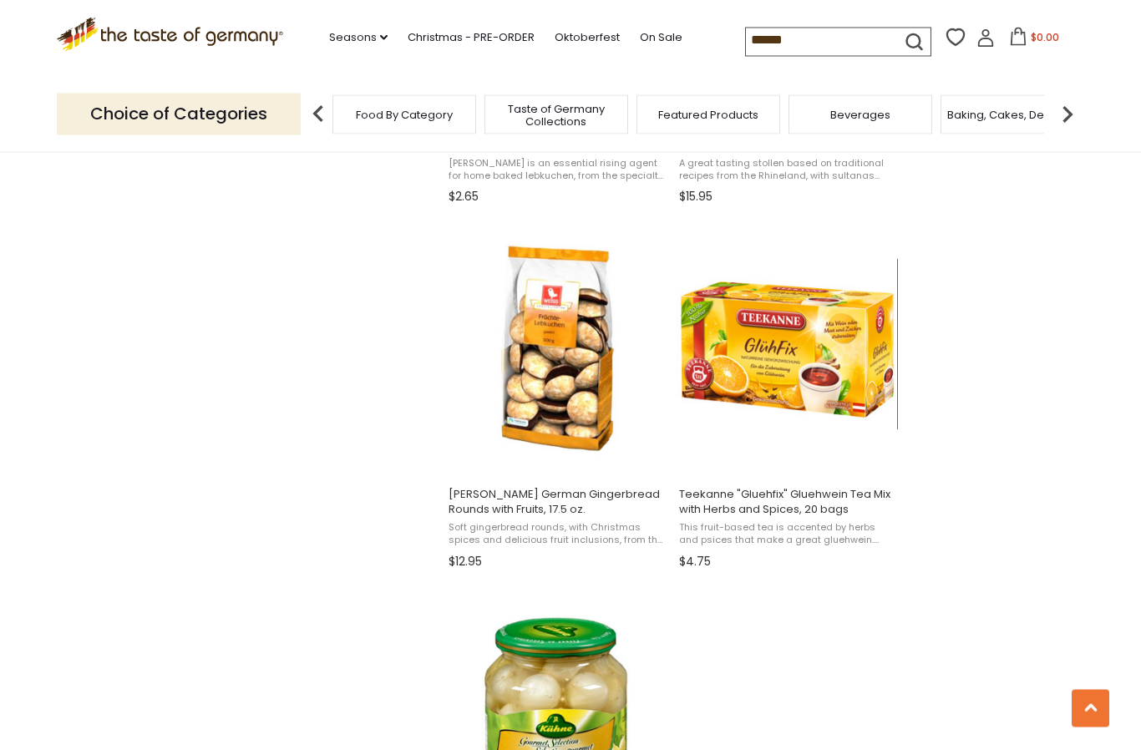
scroll to position [2413, 0]
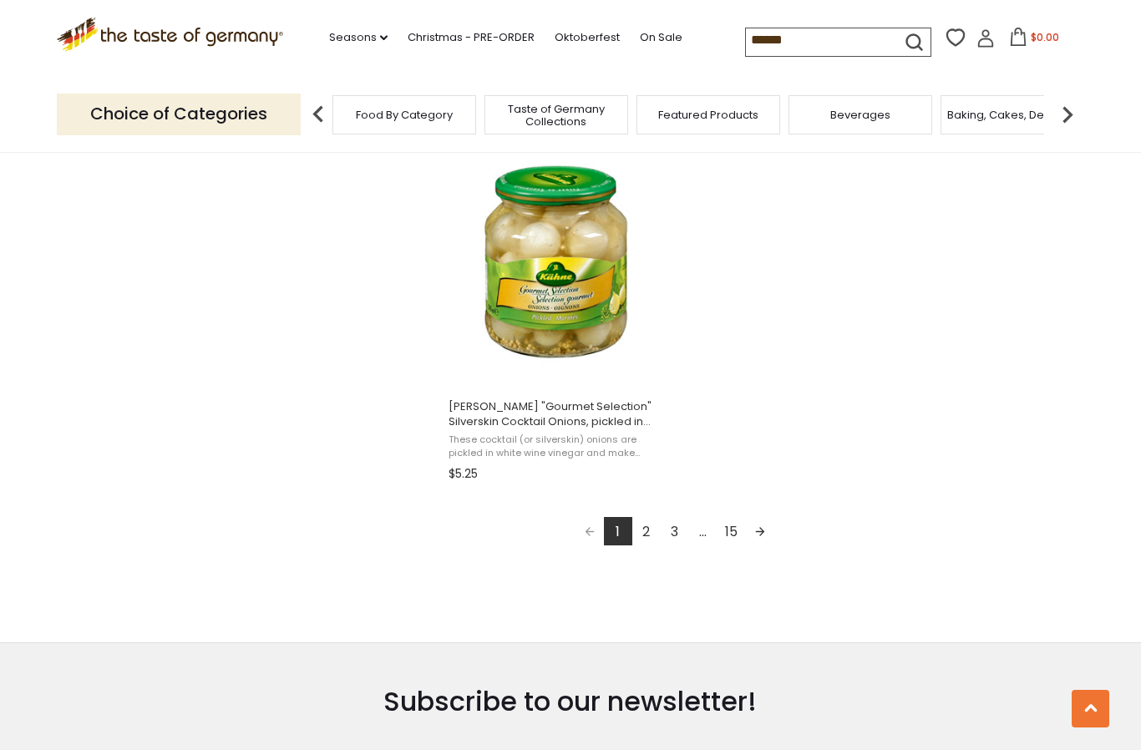
click at [643, 535] on link "2" at bounding box center [647, 531] width 28 height 28
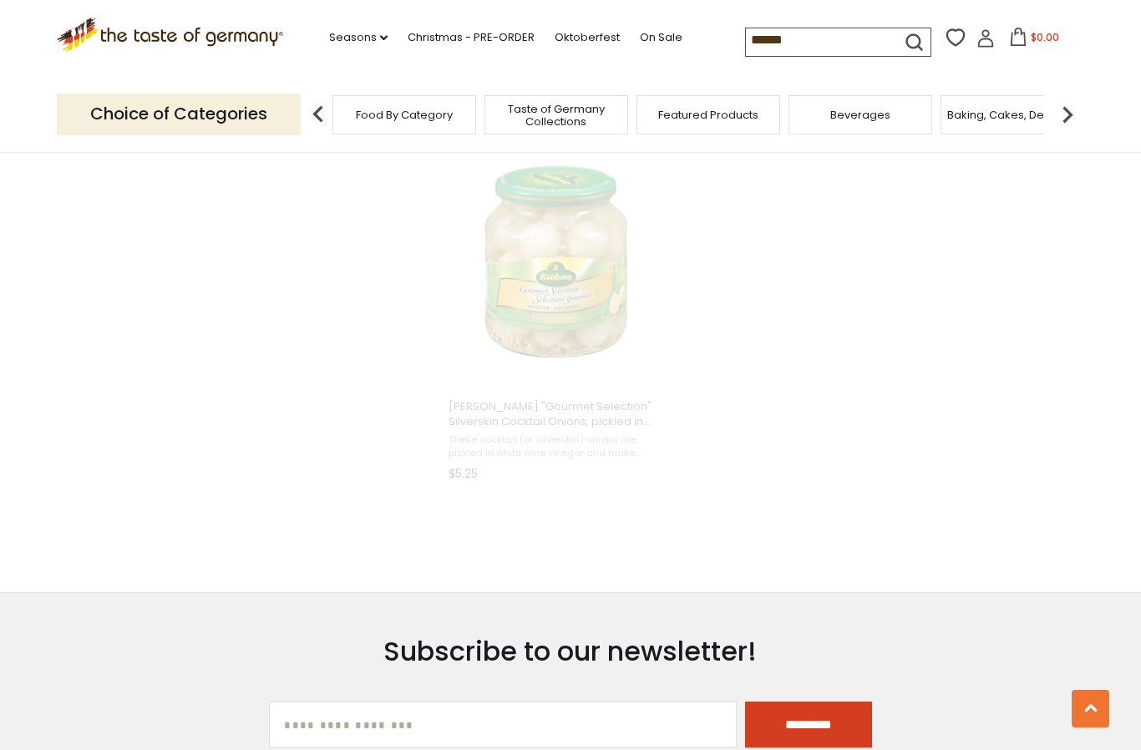
scroll to position [2556, 0]
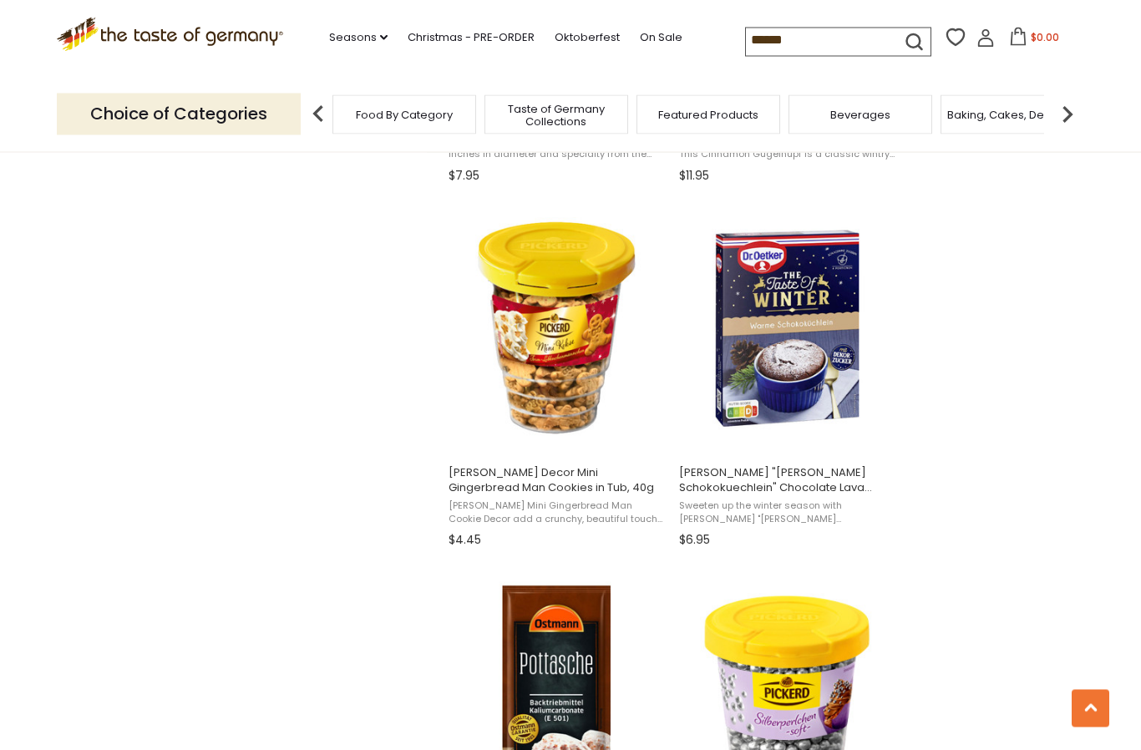
scroll to position [1719, 0]
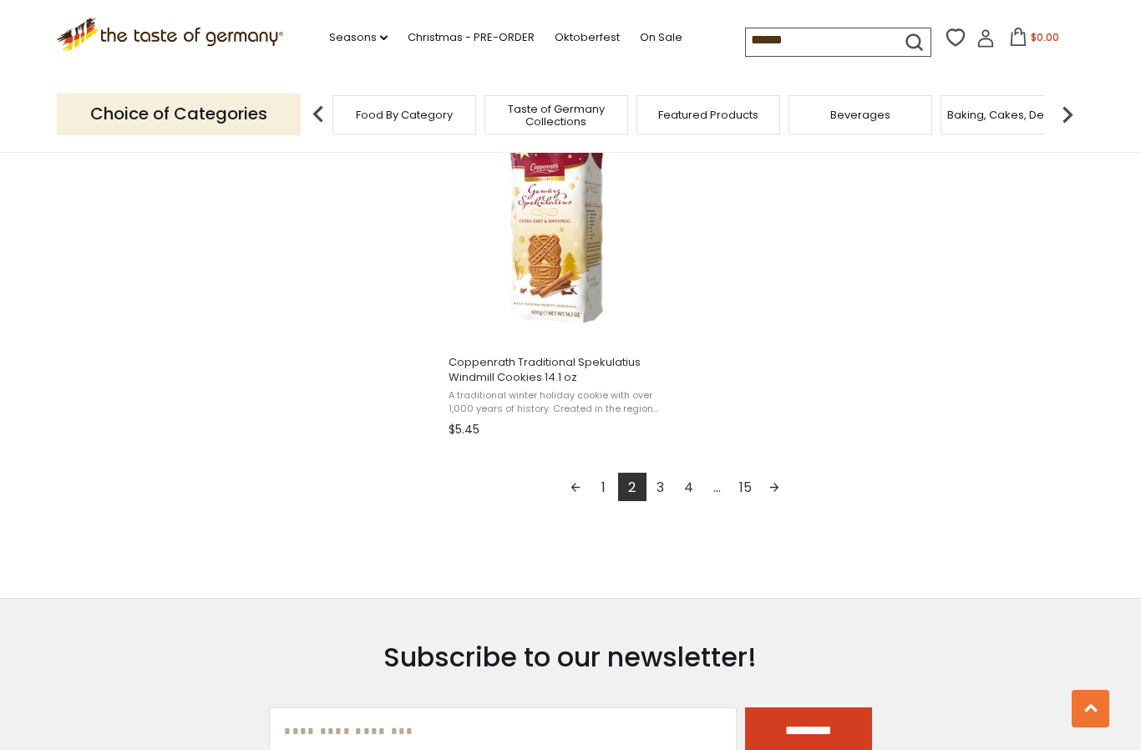
click at [661, 491] on link "3" at bounding box center [661, 487] width 28 height 28
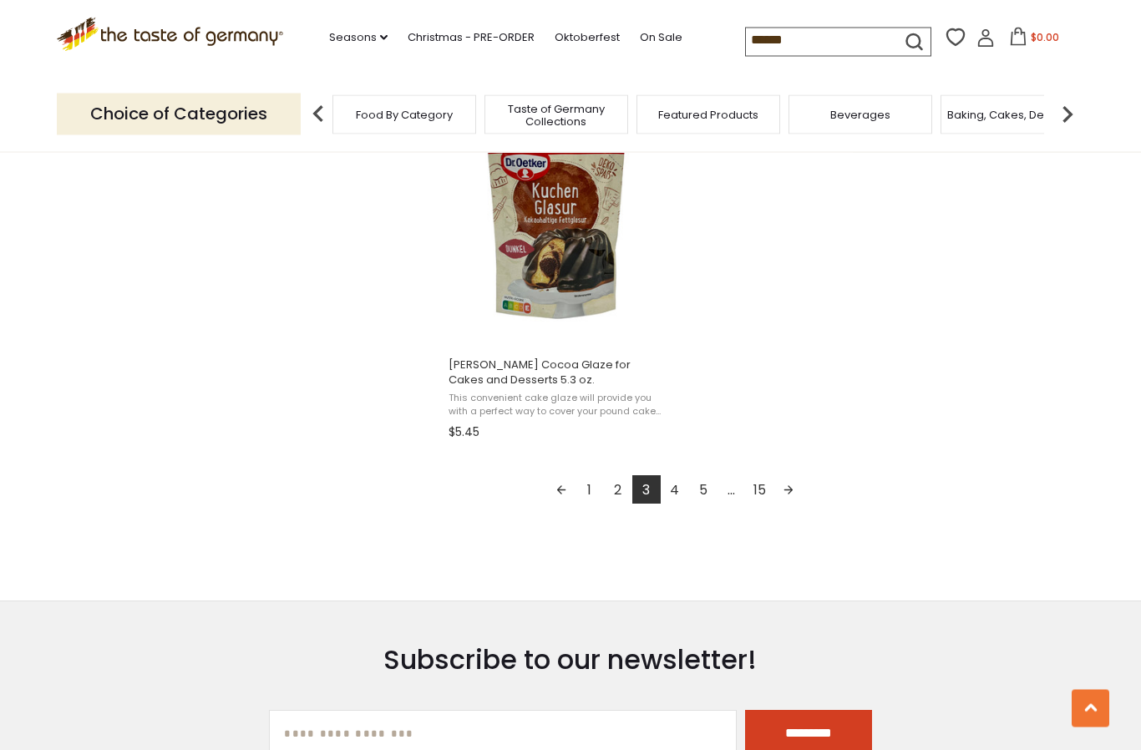
scroll to position [2928, 0]
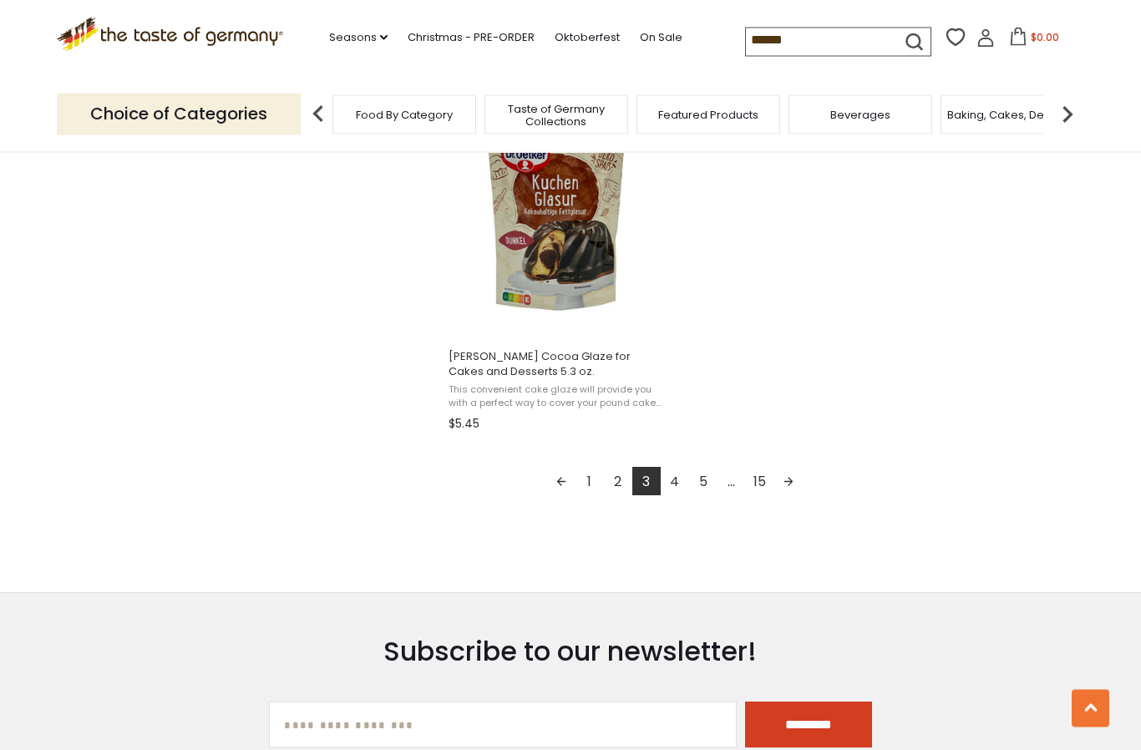
click at [668, 488] on link "4" at bounding box center [675, 482] width 28 height 28
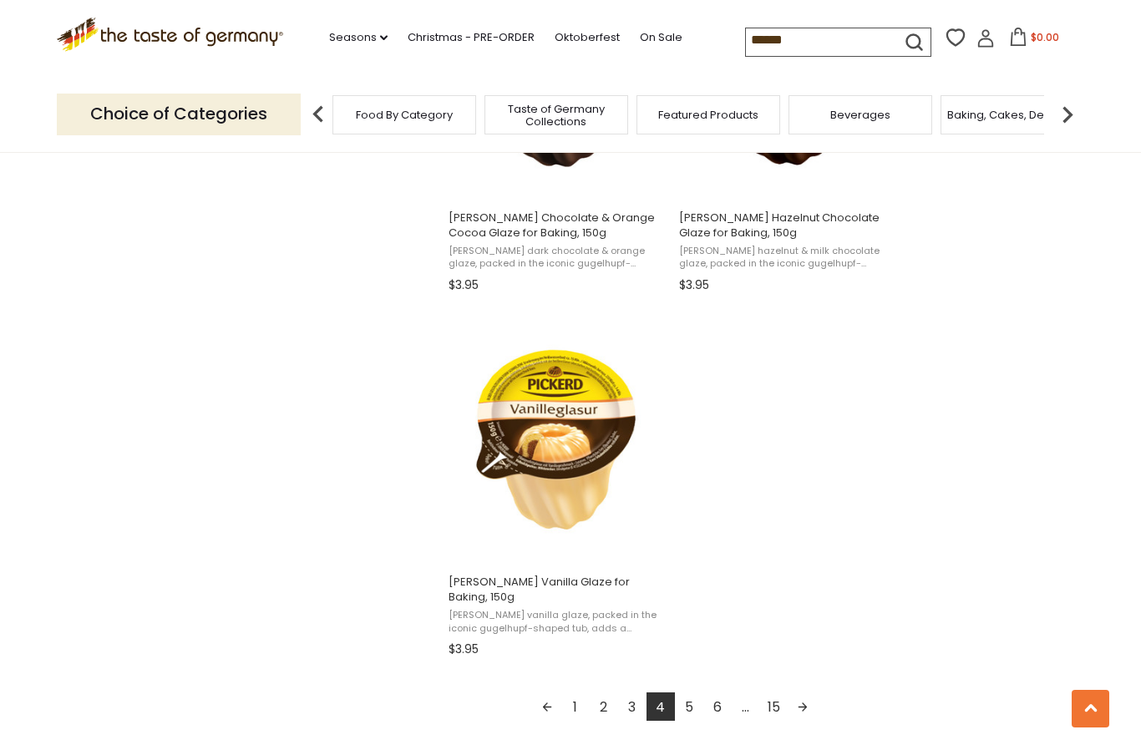
scroll to position [2707, 0]
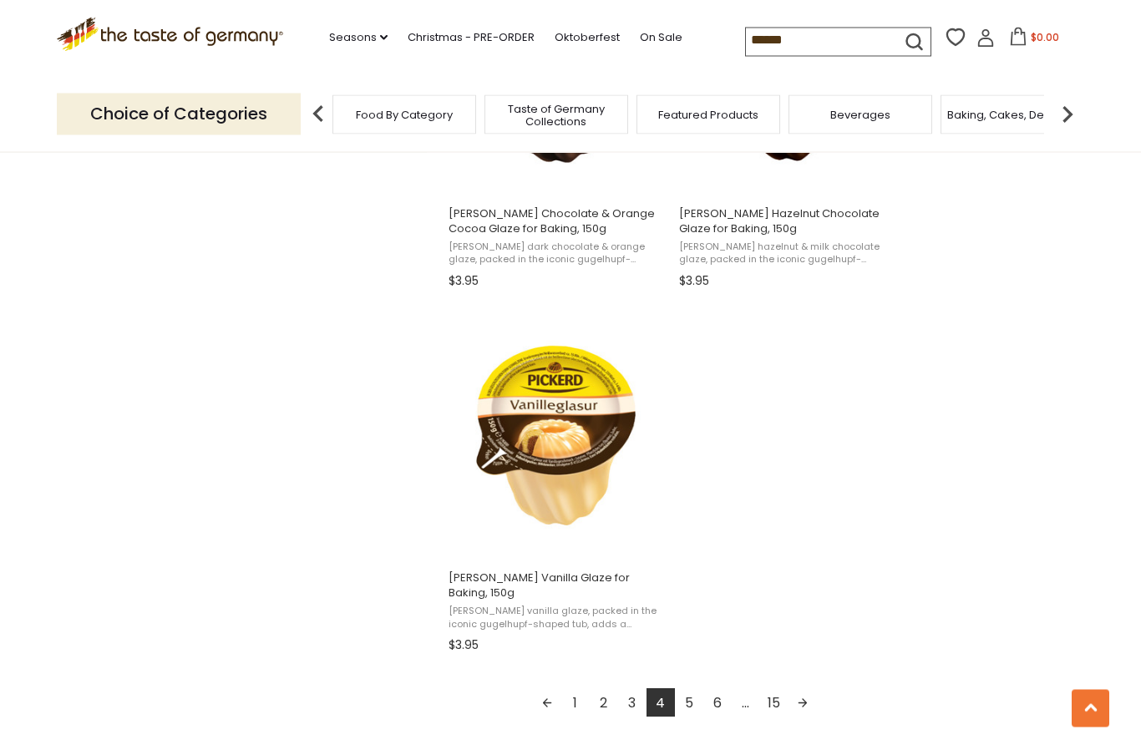
click at [684, 694] on link "5" at bounding box center [689, 703] width 28 height 28
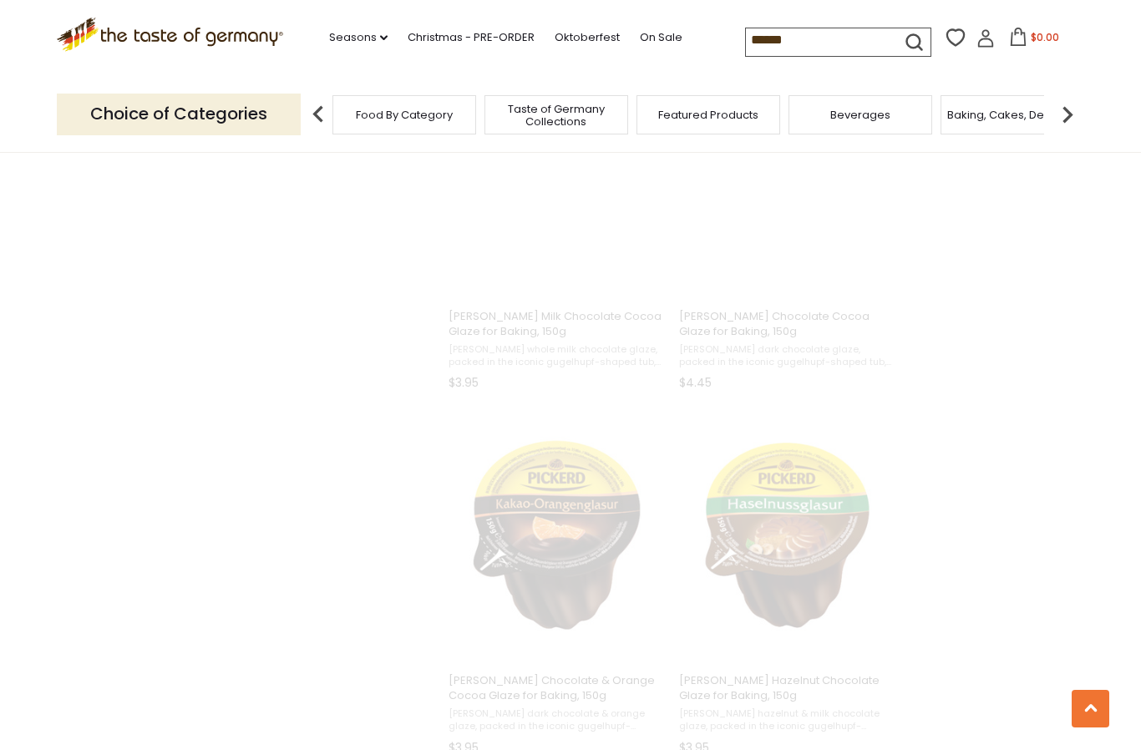
scroll to position [138, 0]
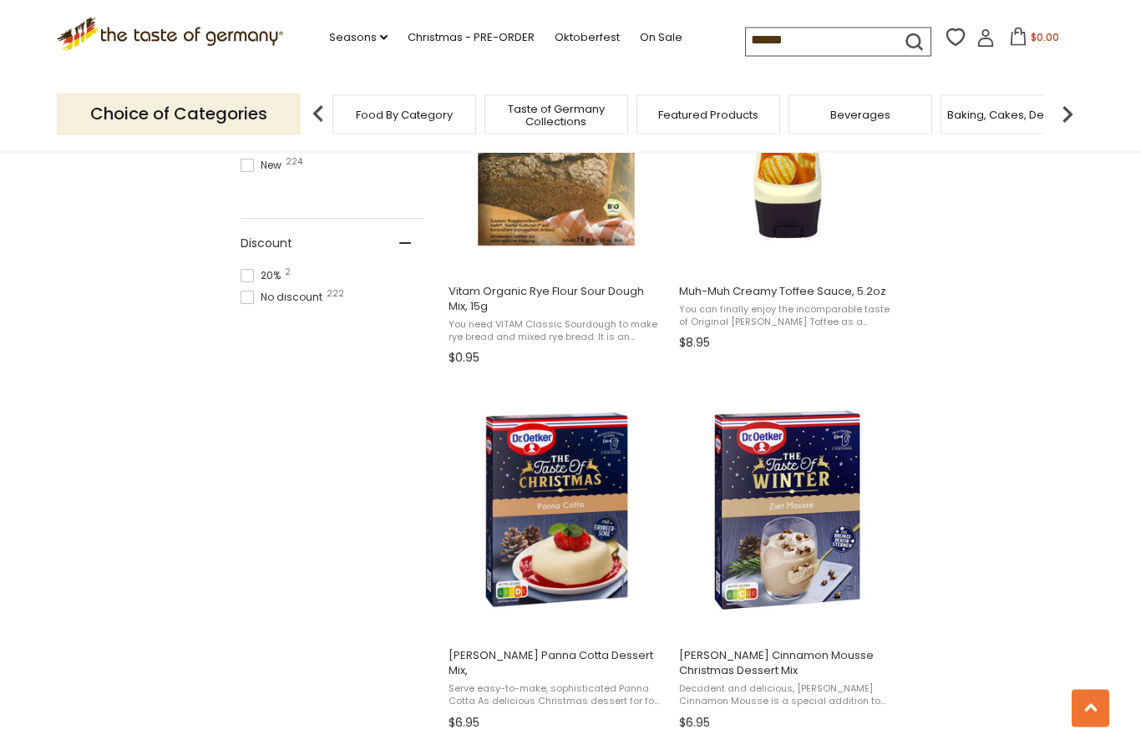
scroll to position [1182, 0]
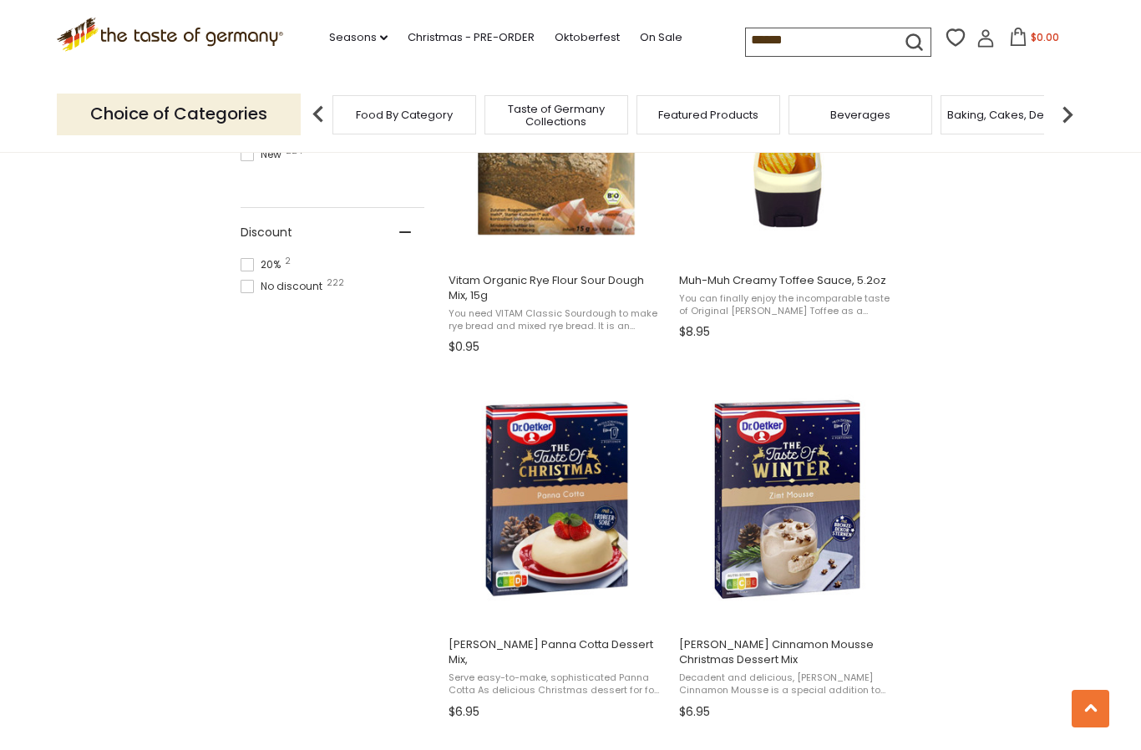
click at [509, 282] on span "Vitam Organic Rye Flour Sour Dough Mix, 15g" at bounding box center [557, 288] width 216 height 30
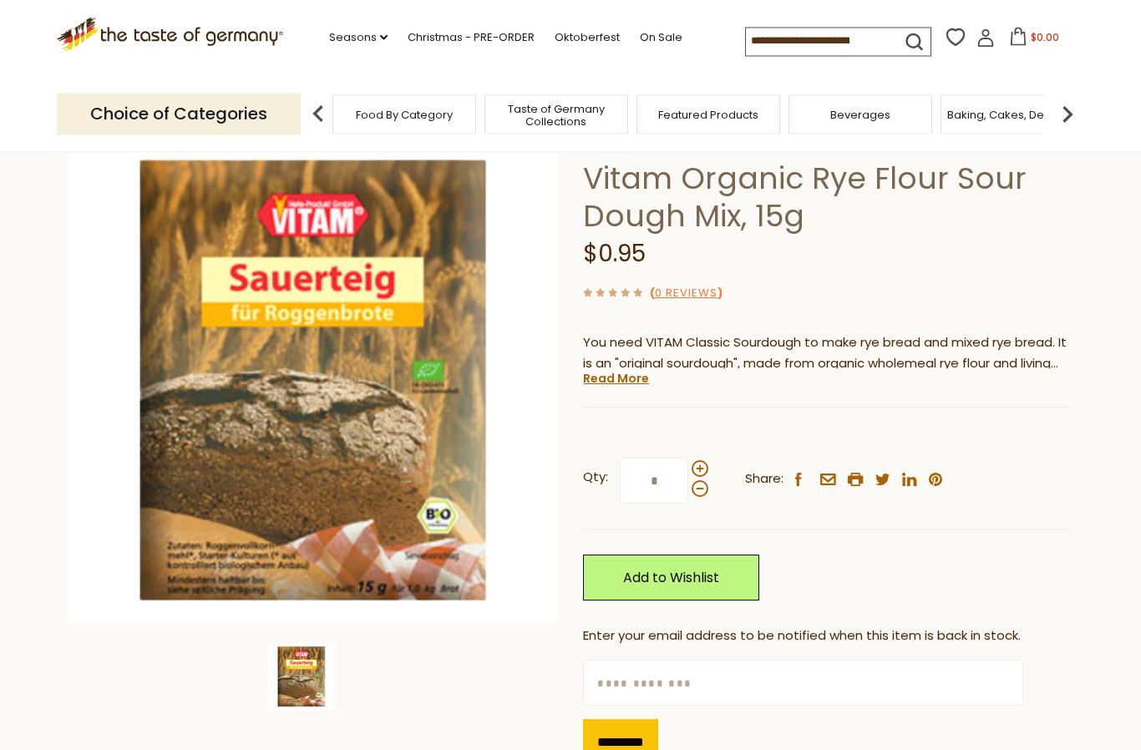
scroll to position [101, 0]
click at [623, 381] on link "Read More" at bounding box center [616, 378] width 66 height 17
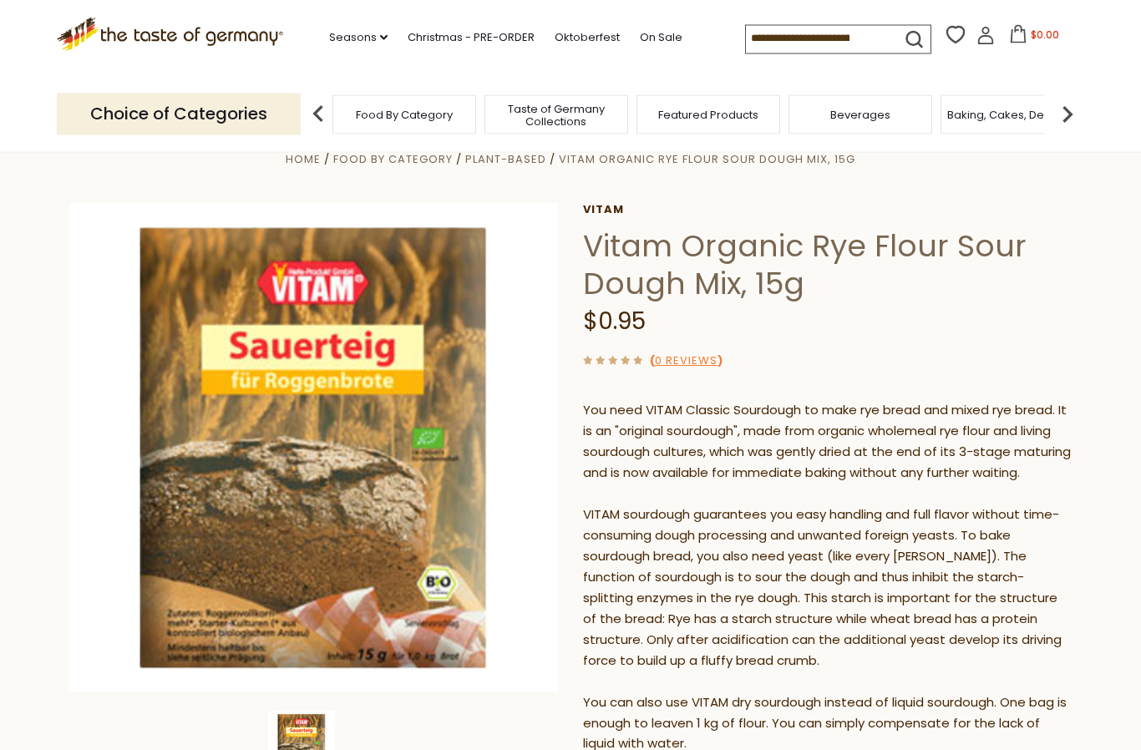
scroll to position [0, 0]
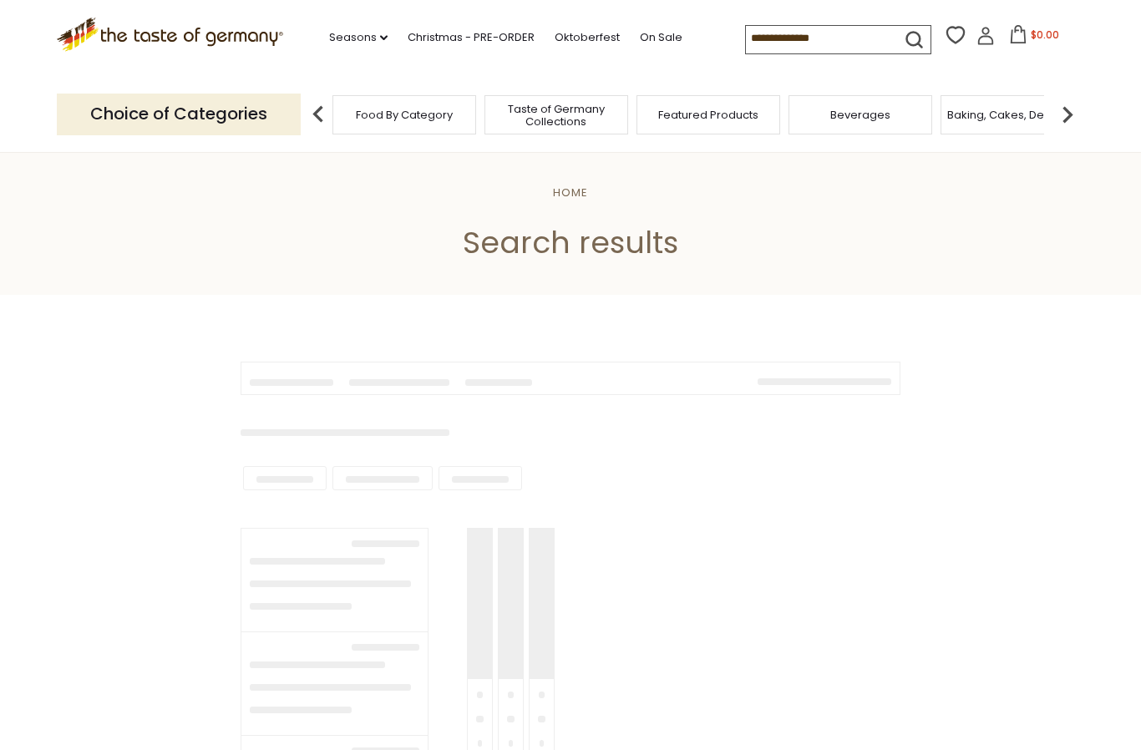
type input "******"
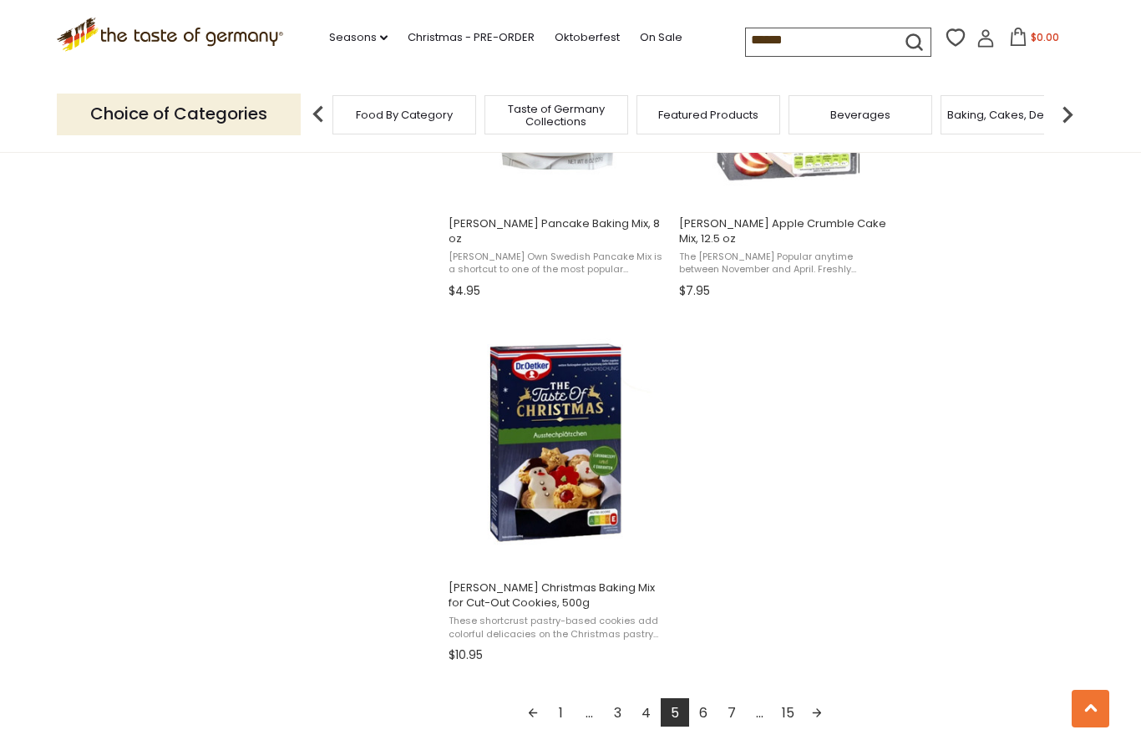
scroll to position [2774, 0]
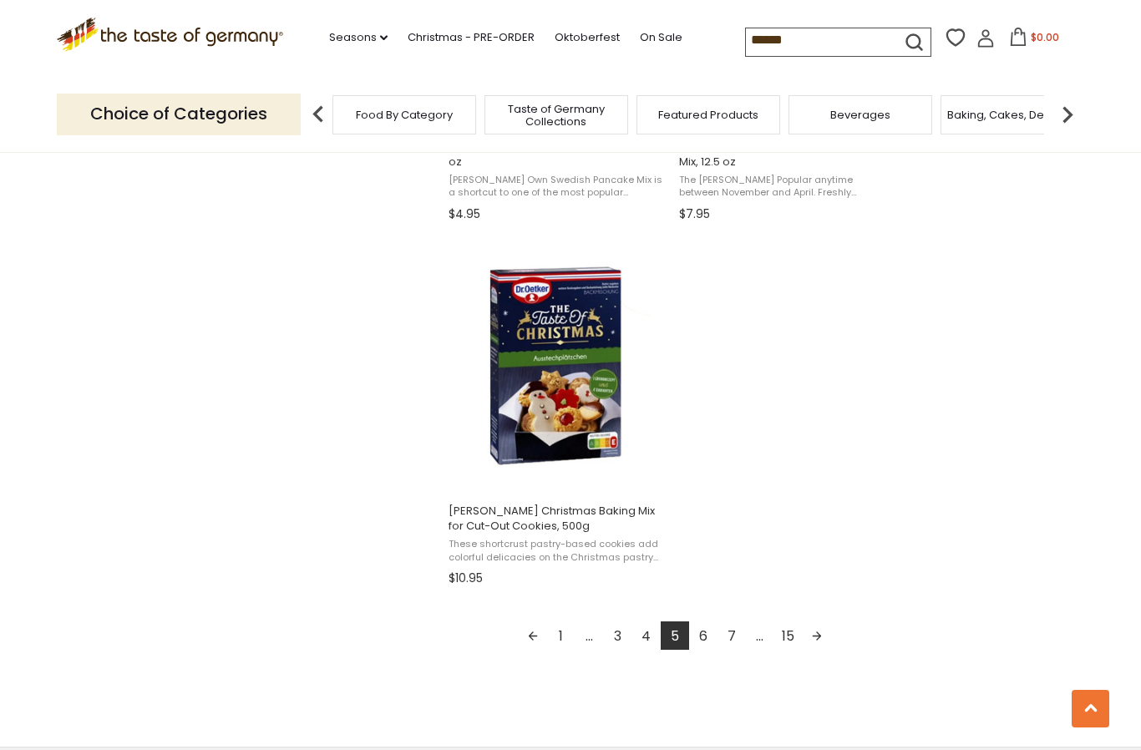
click at [709, 640] on link "6" at bounding box center [703, 636] width 28 height 28
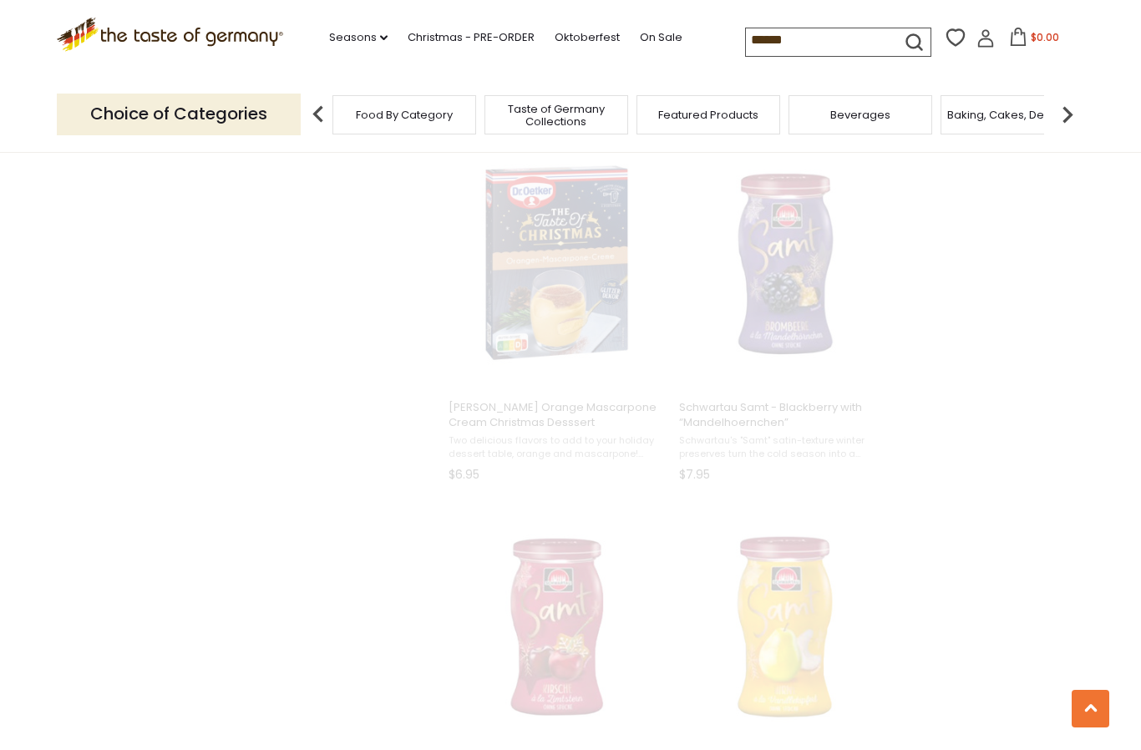
scroll to position [728, 0]
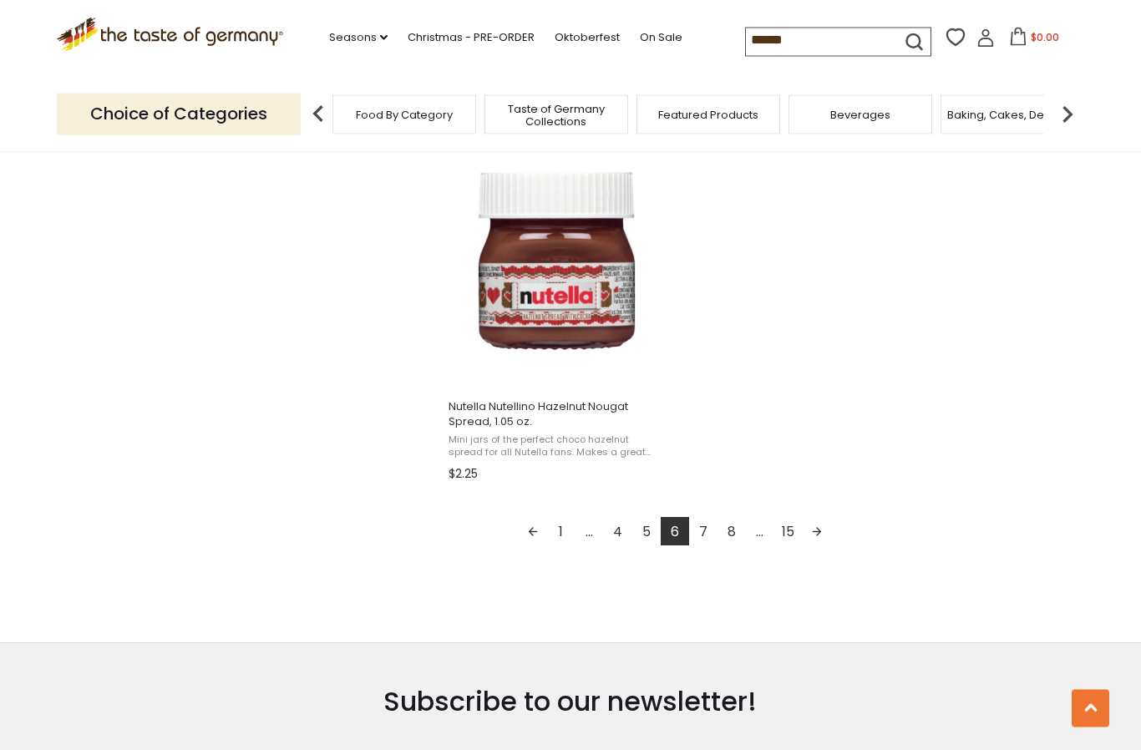
scroll to position [2836, 0]
click at [707, 534] on link "7" at bounding box center [703, 531] width 28 height 28
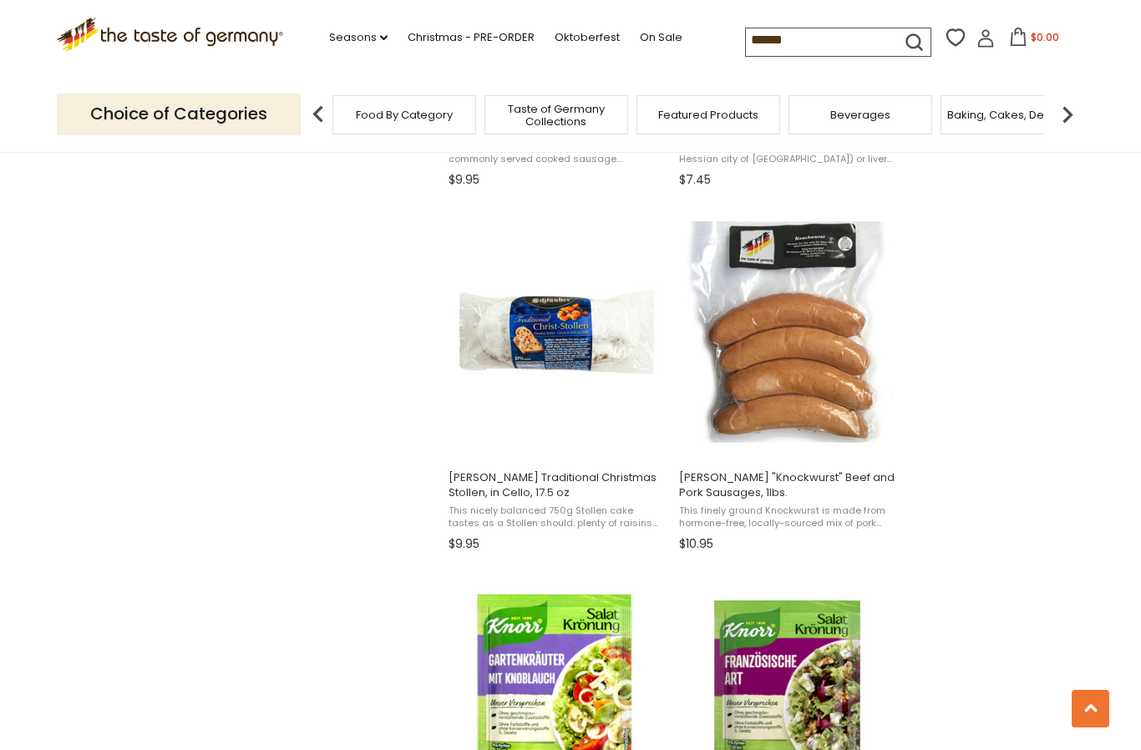
scroll to position [2077, 0]
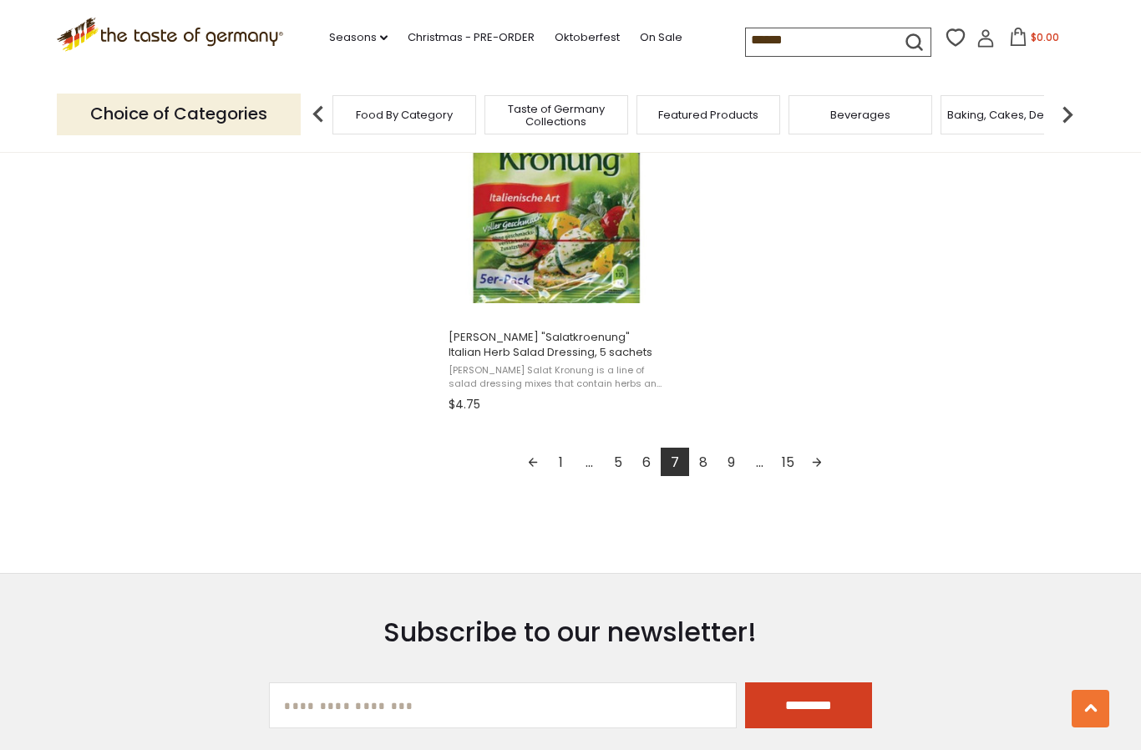
click at [704, 464] on link "8" at bounding box center [703, 462] width 28 height 28
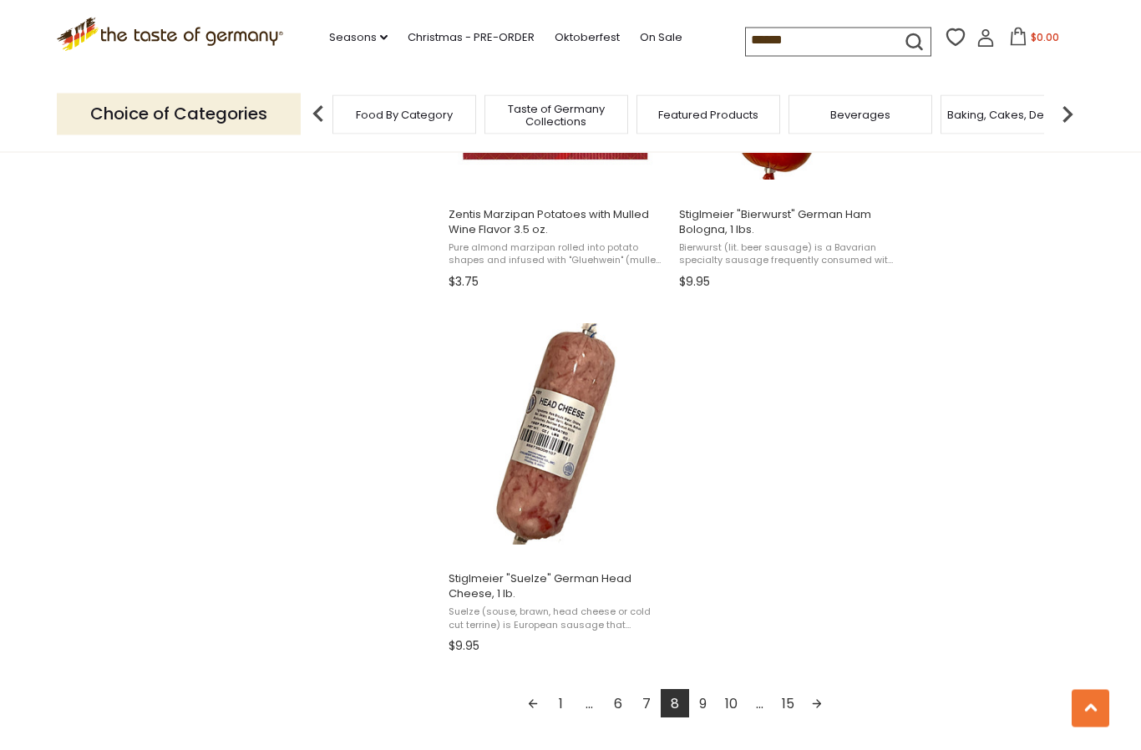
scroll to position [2707, 0]
click at [704, 705] on link "9" at bounding box center [703, 703] width 28 height 28
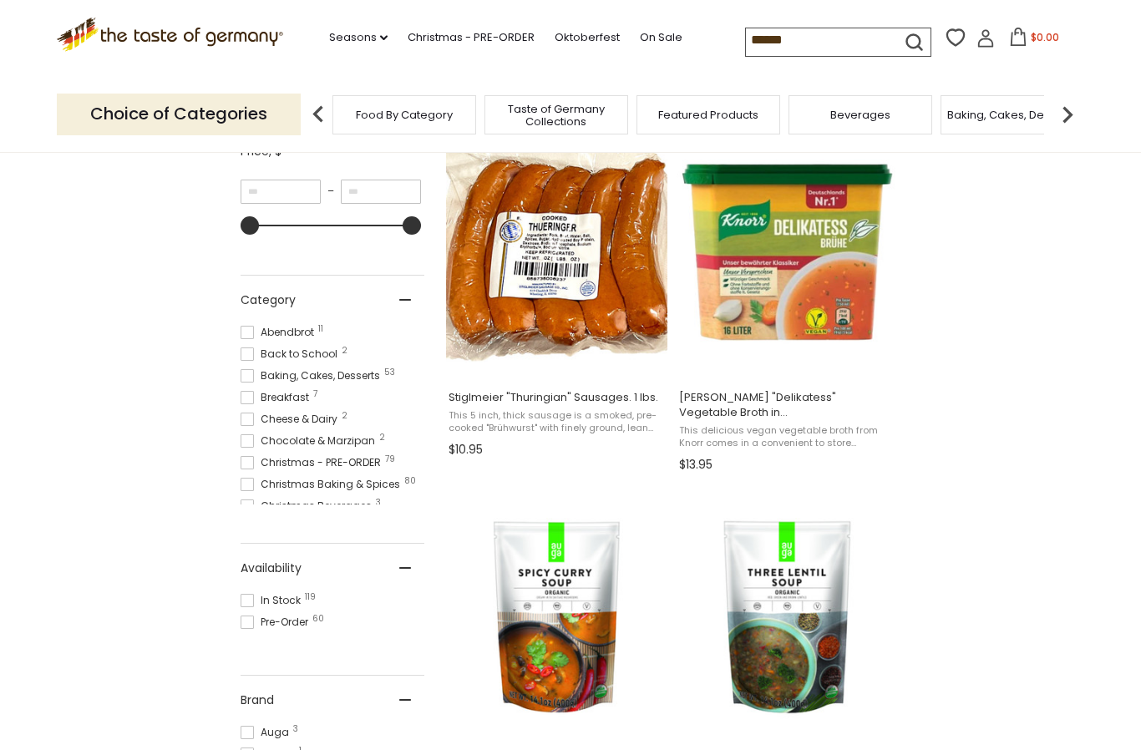
scroll to position [335, 0]
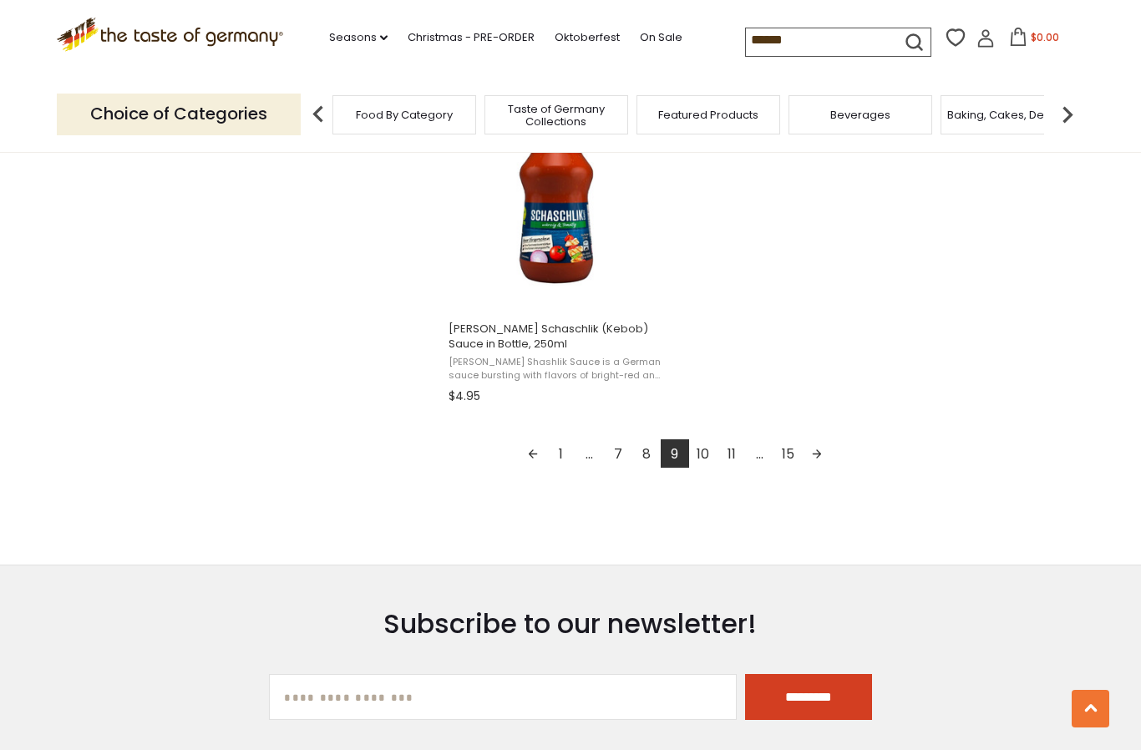
click at [699, 445] on link "10" at bounding box center [703, 454] width 28 height 28
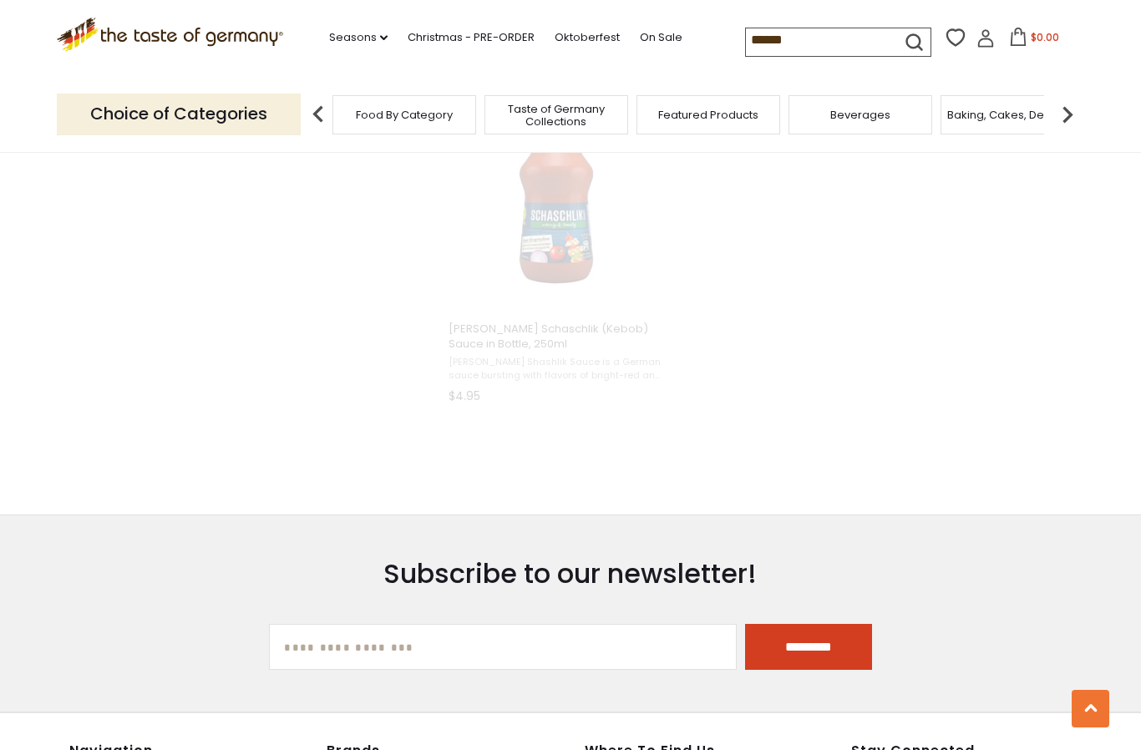
scroll to position [2447, 0]
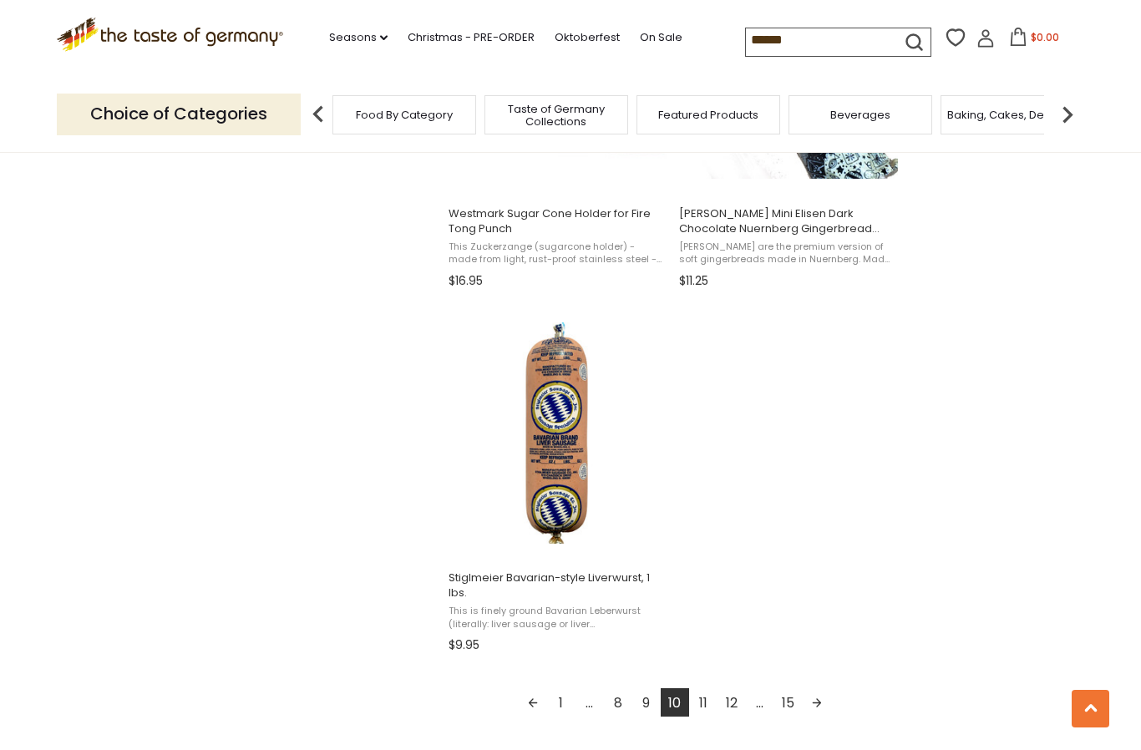
scroll to position [2810, 0]
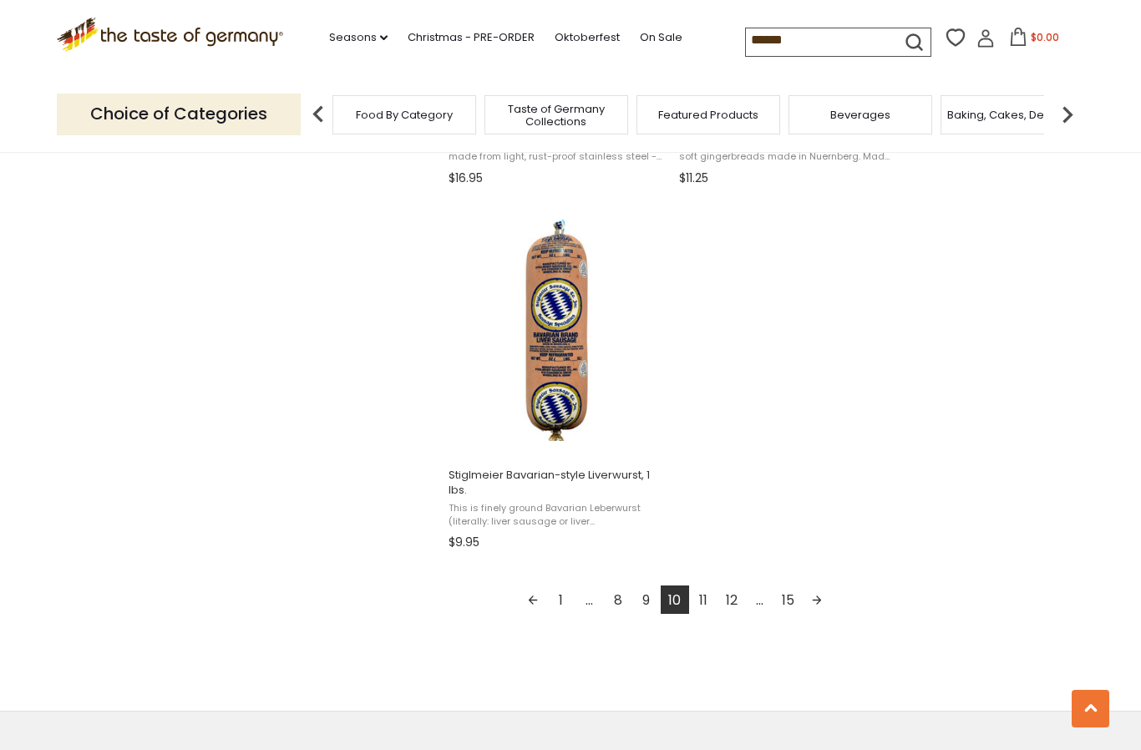
click at [702, 597] on link "11" at bounding box center [703, 600] width 28 height 28
